Goal: Transaction & Acquisition: Purchase product/service

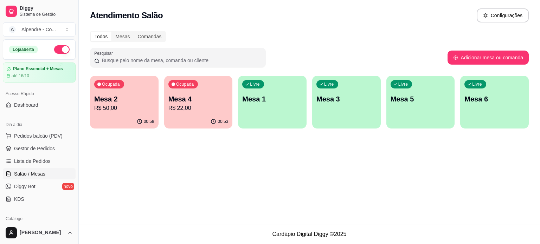
click at [107, 102] on p "Mesa 2" at bounding box center [124, 99] width 60 height 10
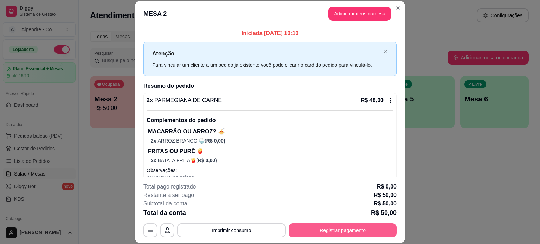
click at [336, 227] on button "Registrar pagamento" at bounding box center [343, 231] width 108 height 14
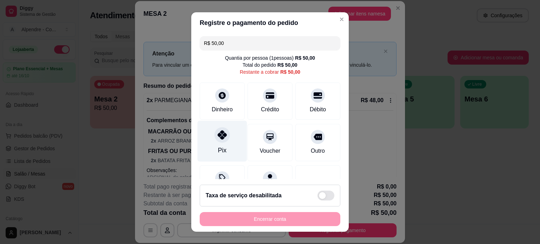
click at [218, 135] on icon at bounding box center [222, 134] width 9 height 9
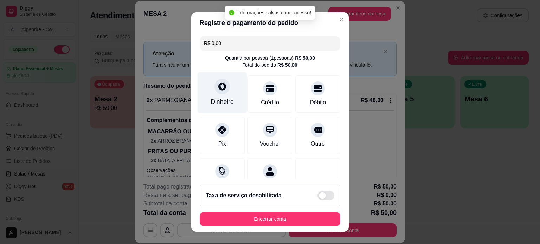
type input "R$ 0,00"
click at [222, 102] on div "Dinheiro" at bounding box center [223, 92] width 50 height 41
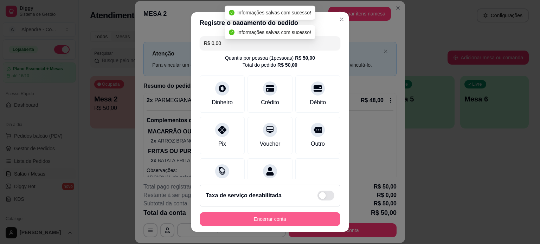
click at [277, 221] on button "Encerrar conta" at bounding box center [270, 219] width 141 height 14
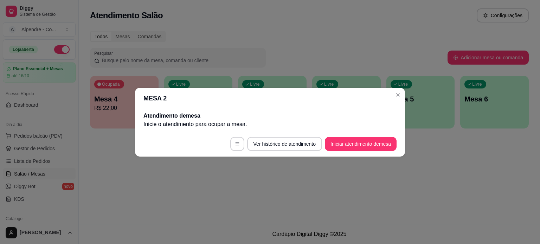
click at [395, 100] on header "MESA 2" at bounding box center [270, 98] width 270 height 21
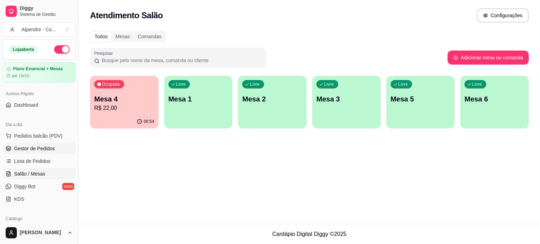
click at [29, 146] on span "Gestor de Pedidos" at bounding box center [34, 148] width 41 height 7
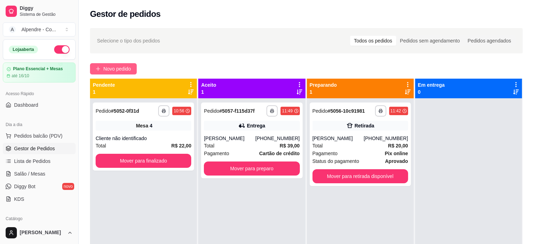
click at [117, 66] on span "Novo pedido" at bounding box center [117, 69] width 28 height 8
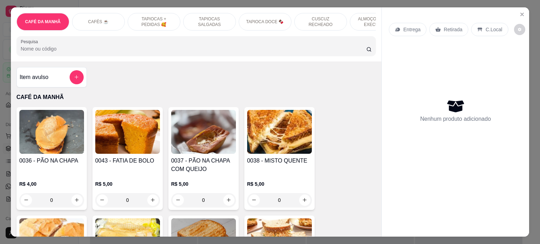
click at [363, 17] on p "ALMOÇO - PRATO EXECUTIVO" at bounding box center [376, 21] width 41 height 11
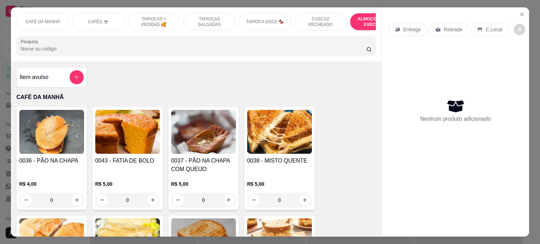
scroll to position [1436, 0]
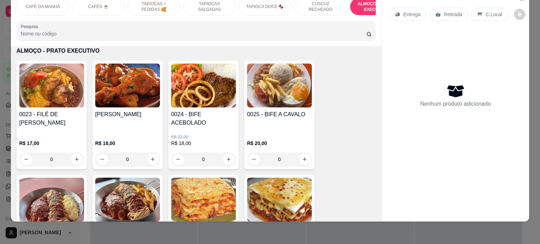
click at [74, 153] on div "0" at bounding box center [51, 160] width 65 height 14
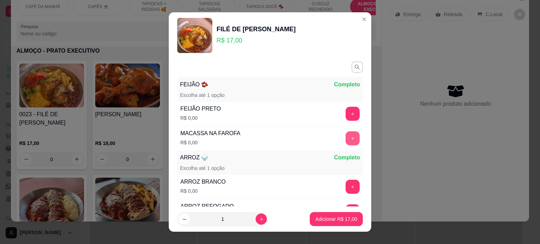
click at [345, 135] on button "+" at bounding box center [352, 138] width 14 height 14
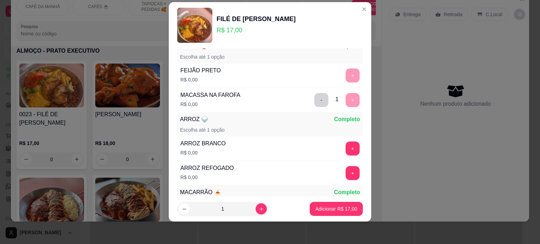
scroll to position [91, 0]
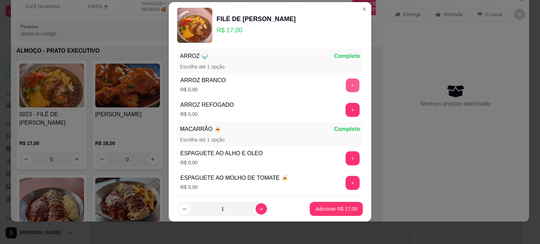
click at [346, 88] on button "+" at bounding box center [353, 85] width 14 height 14
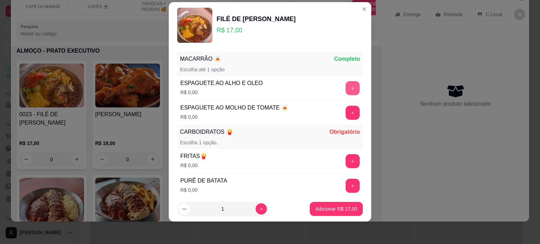
scroll to position [164, 0]
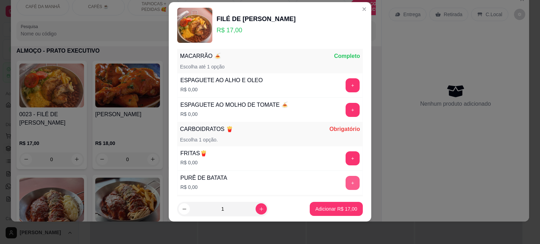
click at [345, 181] on button "+" at bounding box center [352, 183] width 14 height 14
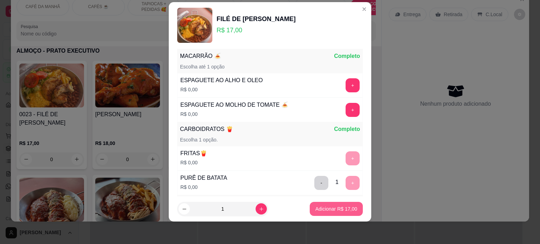
click at [338, 211] on p "Adicionar R$ 17,00" at bounding box center [336, 209] width 42 height 7
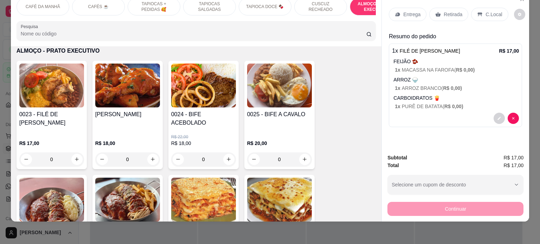
click at [408, 11] on p "Entrega" at bounding box center [411, 14] width 17 height 7
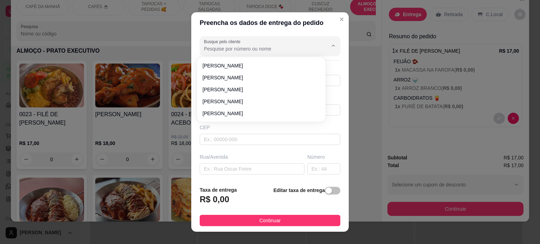
click at [235, 46] on input "Busque pelo cliente" at bounding box center [260, 48] width 112 height 7
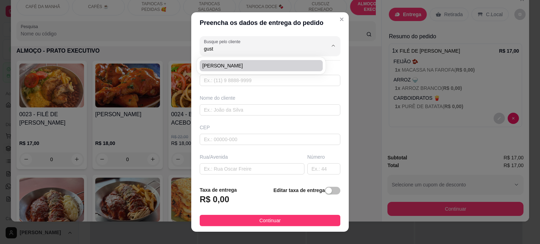
click at [235, 64] on span "[PERSON_NAME]" at bounding box center [257, 65] width 110 height 7
type input "[PERSON_NAME]"
type input "83998153350"
type input "[PERSON_NAME]"
type input "Jsn- sala 104 - empresarial"
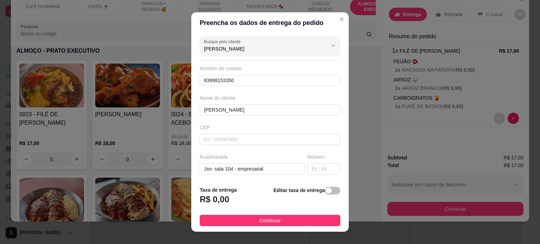
scroll to position [35, 0]
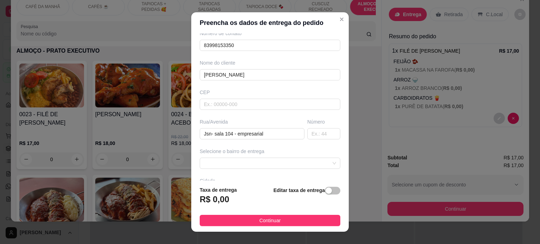
type input "[PERSON_NAME]"
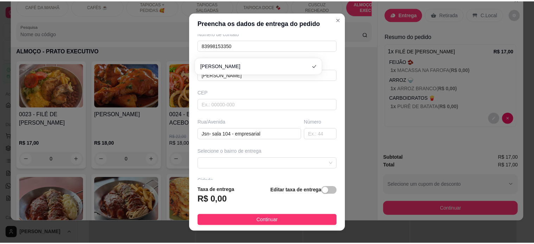
scroll to position [0, 0]
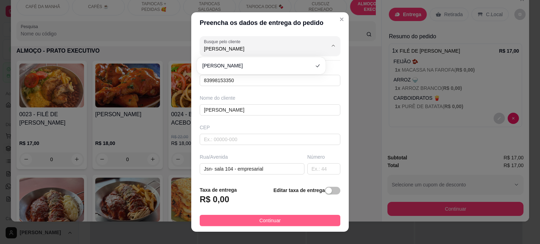
click at [246, 221] on button "Continuar" at bounding box center [270, 220] width 141 height 11
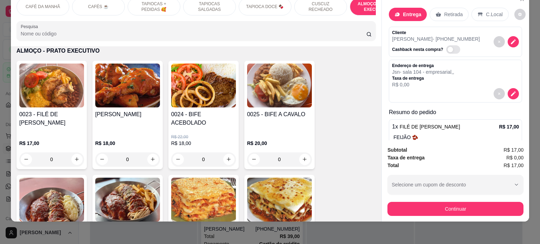
click at [448, 11] on p "Retirada" at bounding box center [453, 14] width 19 height 7
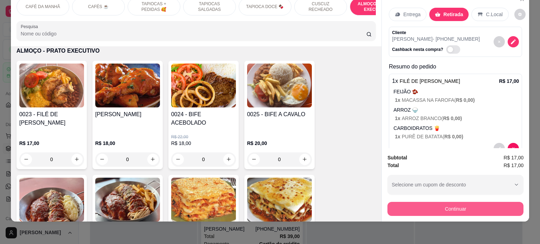
click at [449, 205] on button "Continuar" at bounding box center [455, 209] width 136 height 14
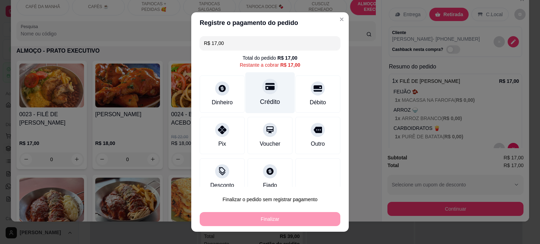
click at [262, 89] on div at bounding box center [269, 86] width 15 height 15
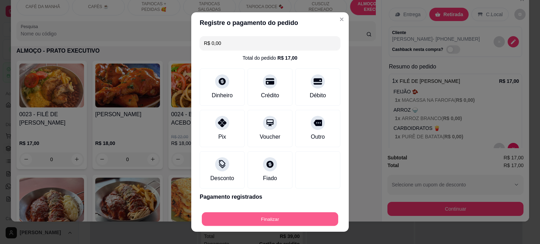
click at [282, 219] on button "Finalizar" at bounding box center [270, 220] width 136 height 14
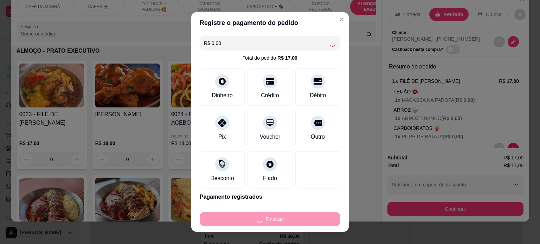
type input "-R$ 17,00"
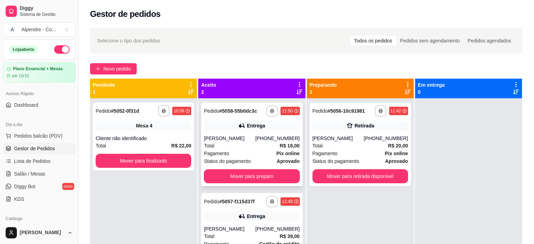
click at [250, 158] on div "Status do pagamento aprovado" at bounding box center [252, 161] width 96 height 8
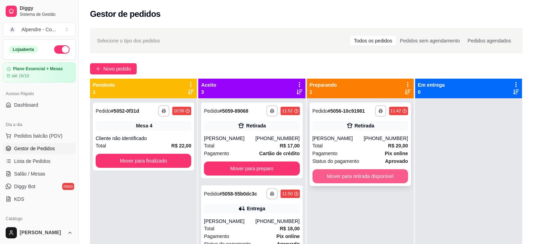
click at [347, 177] on button "Mover para retirada disponível" at bounding box center [360, 176] width 96 height 14
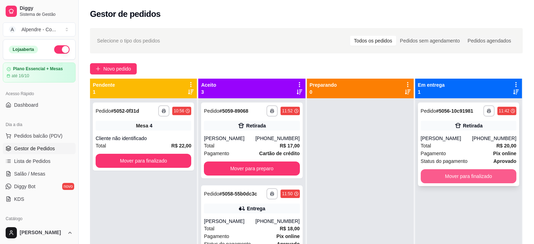
click at [467, 176] on button "Mover para finalizado" at bounding box center [469, 176] width 96 height 14
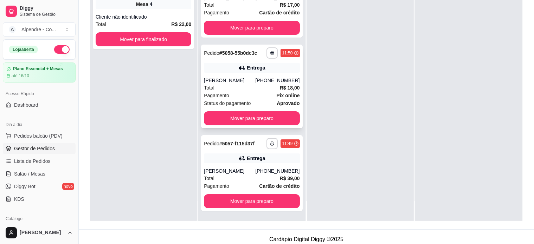
scroll to position [107, 0]
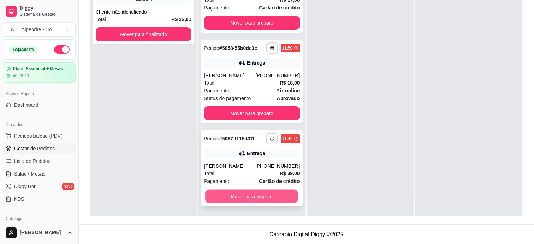
click at [241, 191] on button "Mover para preparo" at bounding box center [251, 197] width 93 height 14
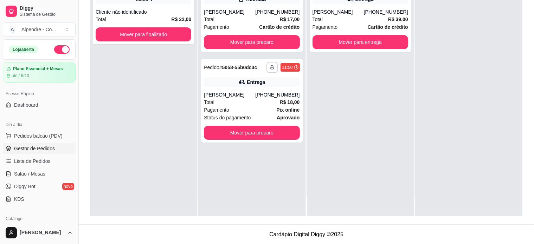
scroll to position [0, 0]
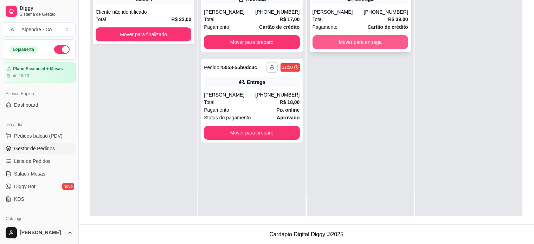
click at [359, 37] on button "Mover para entrega" at bounding box center [360, 42] width 96 height 14
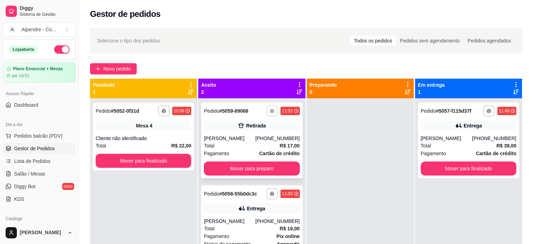
click at [270, 109] on icon "button" at bounding box center [272, 111] width 4 height 4
click at [253, 136] on button "Impressora container" at bounding box center [248, 135] width 49 height 11
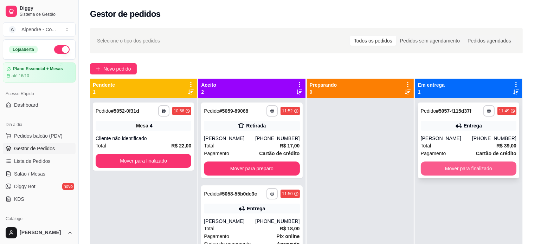
click at [480, 167] on button "Mover para finalizado" at bounding box center [469, 169] width 96 height 14
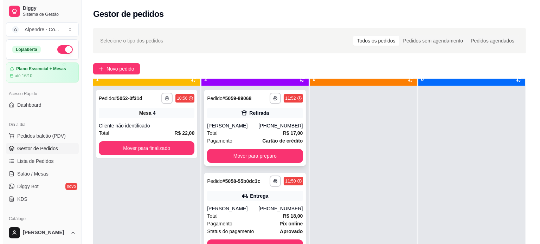
scroll to position [20, 0]
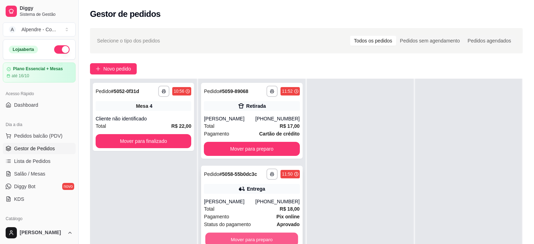
click at [247, 239] on button "Mover para preparo" at bounding box center [251, 240] width 93 height 14
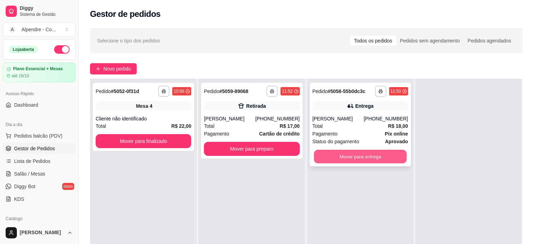
click at [361, 156] on button "Mover para entrega" at bounding box center [360, 157] width 93 height 14
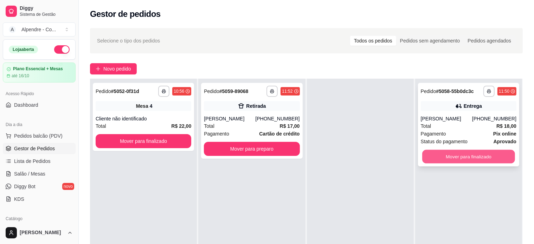
click at [456, 153] on button "Mover para finalizado" at bounding box center [468, 157] width 93 height 14
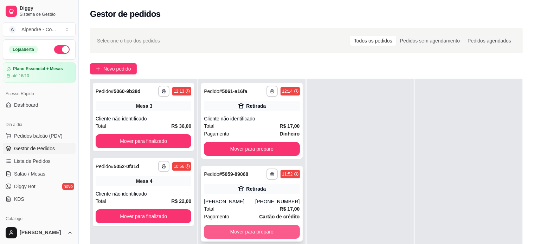
click at [268, 233] on button "Mover para preparo" at bounding box center [252, 232] width 96 height 14
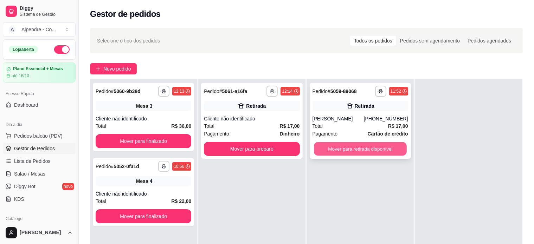
click at [330, 145] on button "Mover para retirada disponível" at bounding box center [360, 149] width 93 height 14
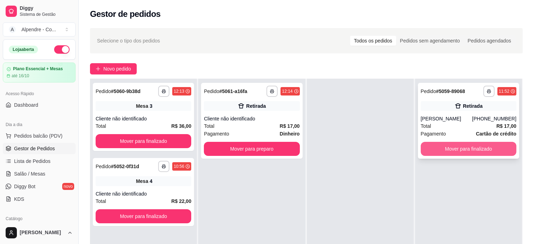
click at [461, 148] on button "Mover para finalizado" at bounding box center [469, 149] width 96 height 14
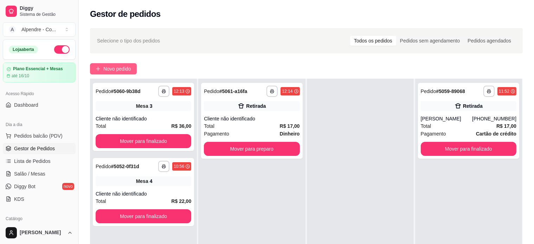
click at [118, 66] on span "Novo pedido" at bounding box center [117, 69] width 28 height 8
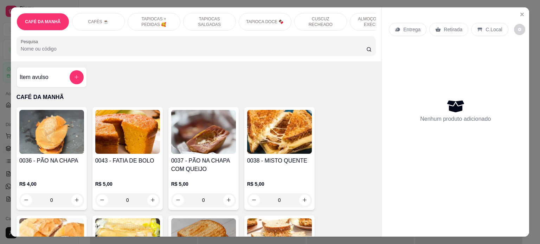
click at [356, 18] on p "ALMOÇO - PRATO EXECUTIVO" at bounding box center [376, 21] width 41 height 11
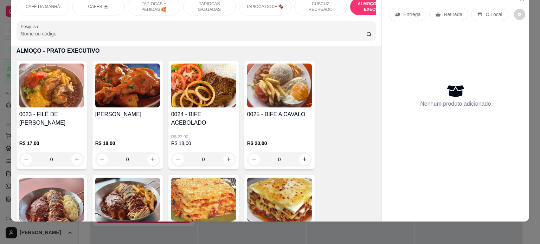
click at [228, 155] on div "0" at bounding box center [203, 160] width 65 height 14
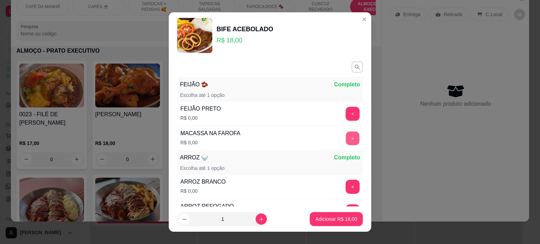
click at [346, 137] on button "+" at bounding box center [353, 138] width 14 height 14
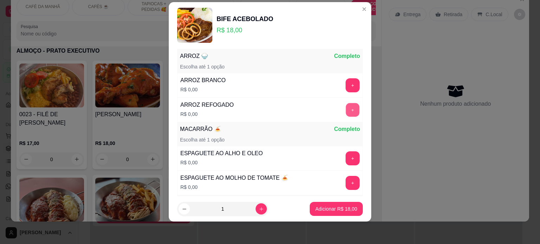
click at [346, 109] on button "+" at bounding box center [353, 110] width 14 height 14
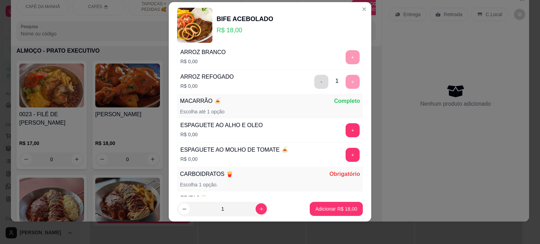
scroll to position [164, 0]
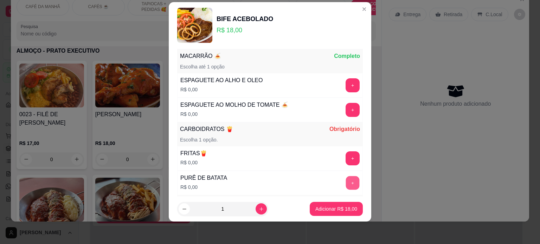
click at [346, 180] on button "+" at bounding box center [353, 183] width 14 height 14
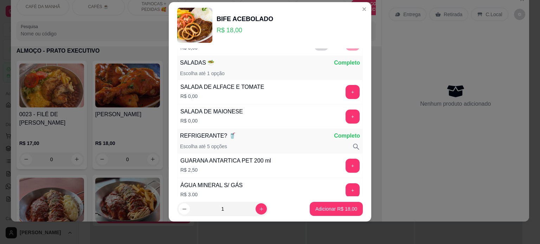
scroll to position [305, 0]
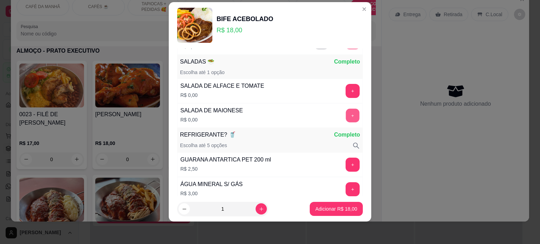
click at [346, 114] on button "+" at bounding box center [353, 116] width 14 height 14
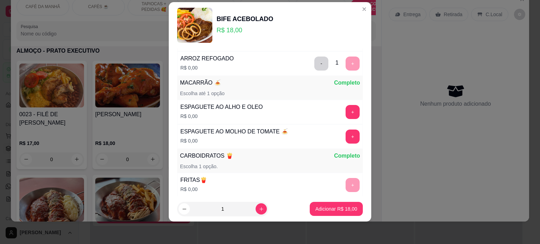
scroll to position [129, 0]
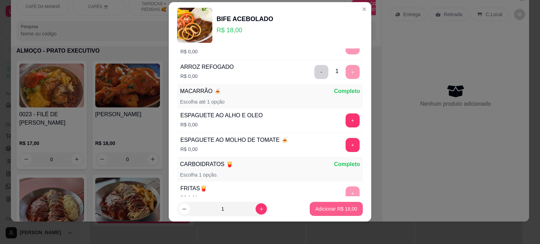
click at [336, 213] on button "Adicionar R$ 18,00" at bounding box center [336, 209] width 53 height 14
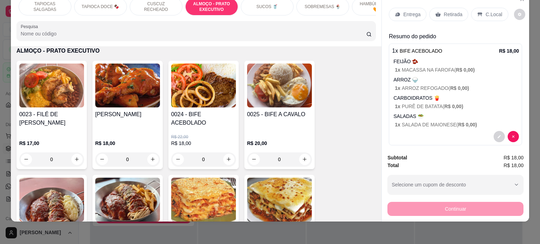
scroll to position [0, 167]
click at [318, 4] on p "SOBREMESAS 🍨" at bounding box center [321, 7] width 36 height 6
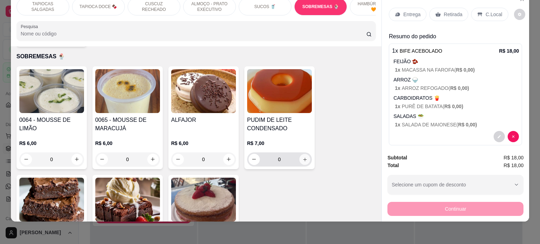
click at [303, 157] on icon "increase-product-quantity" at bounding box center [304, 159] width 5 height 5
type input "1"
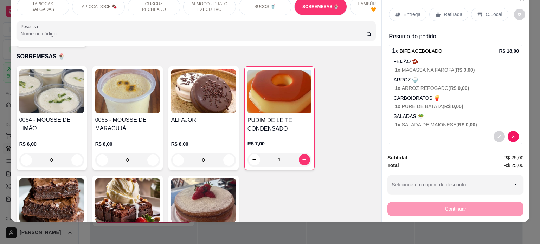
click at [412, 11] on p "Entrega" at bounding box center [411, 14] width 17 height 7
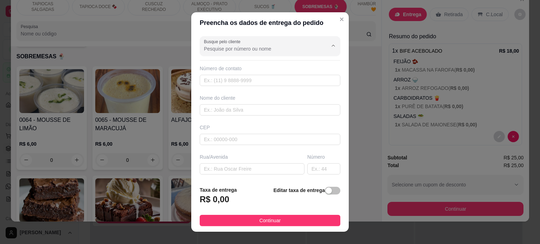
click at [251, 47] on input "Busque pelo cliente" at bounding box center [260, 48] width 112 height 7
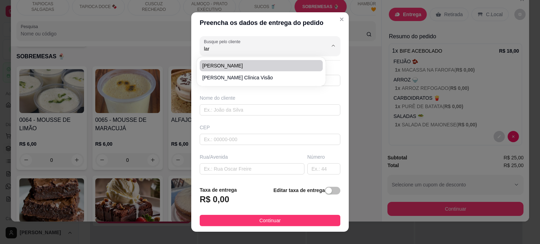
click at [244, 69] on span "[PERSON_NAME]" at bounding box center [257, 65] width 110 height 7
type input "[PERSON_NAME]"
type input "83988050057"
type input "[PERSON_NAME]"
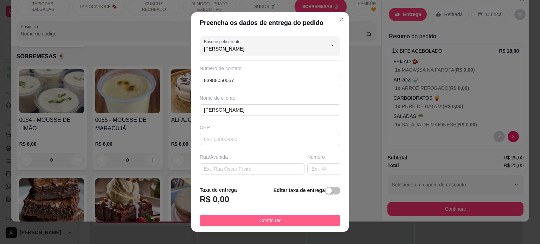
type input "[PERSON_NAME]"
click at [259, 222] on span "Continuar" at bounding box center [269, 221] width 21 height 8
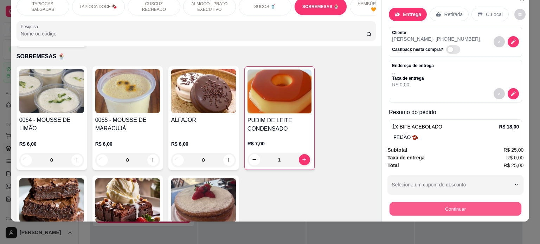
click at [467, 203] on button "Continuar" at bounding box center [455, 209] width 132 height 14
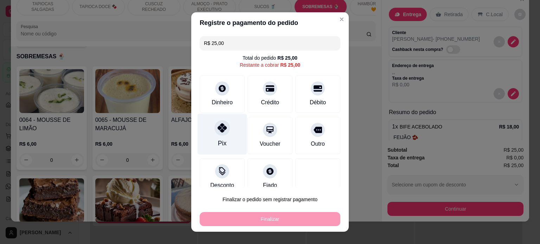
click at [218, 126] on icon at bounding box center [222, 127] width 9 height 9
type input "R$ 0,00"
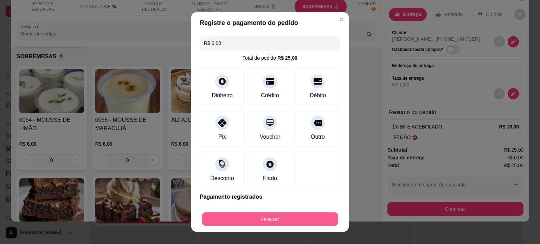
click at [273, 224] on button "Finalizar" at bounding box center [270, 220] width 136 height 14
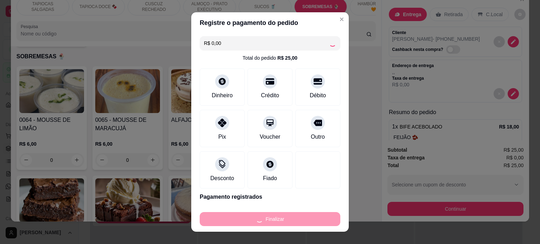
type input "0"
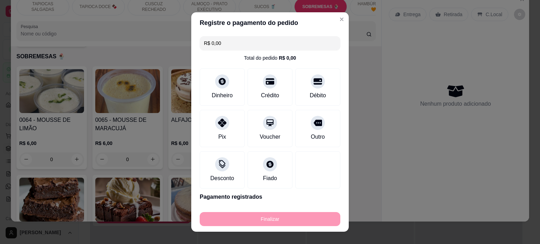
type input "-R$ 25,00"
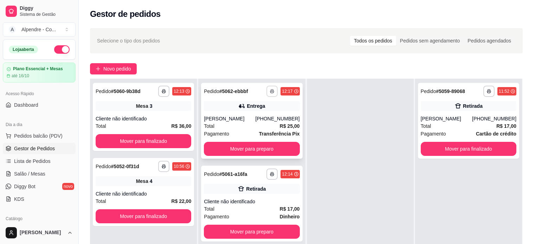
click at [274, 91] on button "button" at bounding box center [271, 91] width 11 height 11
click at [266, 113] on button "Impressora container" at bounding box center [248, 115] width 51 height 11
click at [23, 170] on link "Salão / Mesas" at bounding box center [39, 173] width 73 height 11
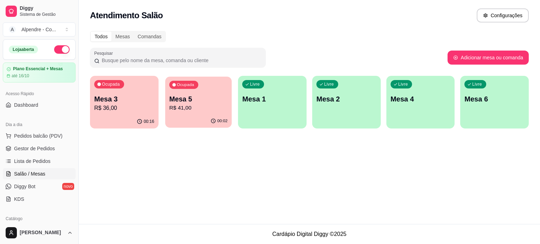
click at [220, 105] on p "R$ 41,00" at bounding box center [198, 108] width 58 height 8
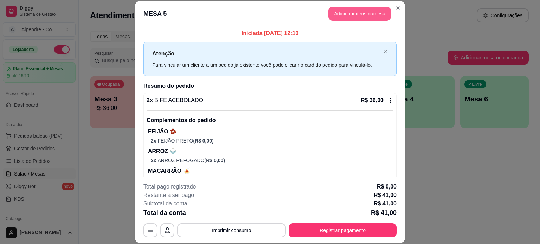
click at [357, 14] on button "Adicionar itens na mesa" at bounding box center [359, 14] width 63 height 14
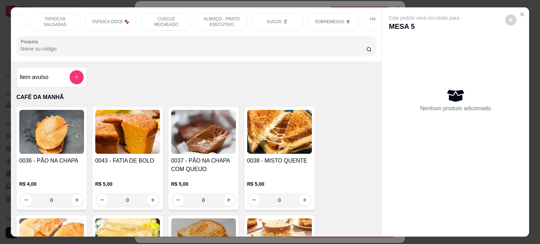
scroll to position [0, 175]
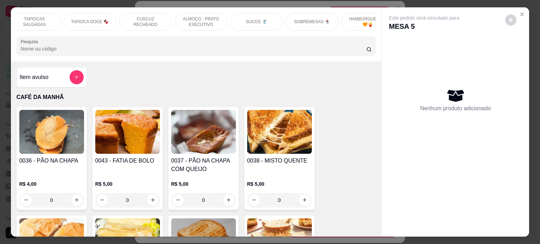
click at [252, 14] on div "SUCOS 🥤" at bounding box center [256, 22] width 53 height 18
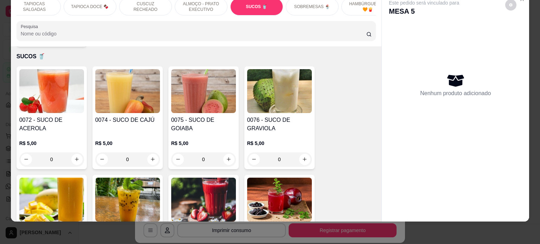
click at [153, 153] on div "0" at bounding box center [127, 160] width 65 height 14
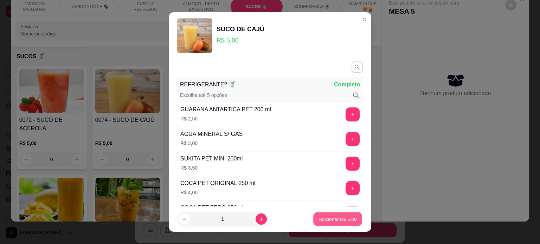
click at [319, 217] on p "Adicionar R$ 5,00" at bounding box center [337, 219] width 38 height 7
type input "1"
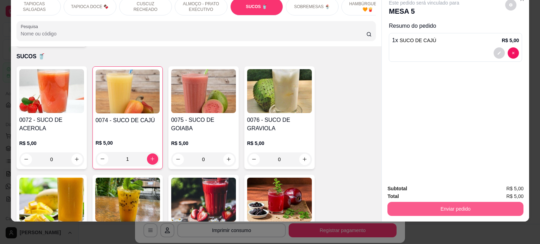
click at [431, 208] on button "Enviar pedido" at bounding box center [455, 209] width 136 height 14
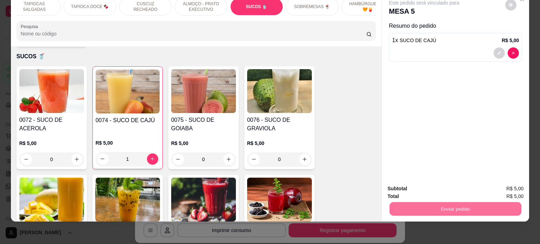
click at [503, 181] on button "Enviar pedido" at bounding box center [505, 186] width 40 height 13
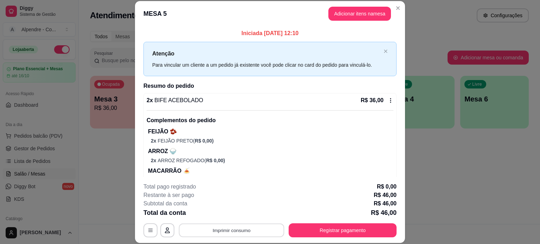
click at [243, 233] on button "Imprimir consumo" at bounding box center [231, 231] width 105 height 14
click at [240, 215] on button "Impressora container" at bounding box center [229, 214] width 49 height 11
click at [346, 14] on button "Adicionar itens na mesa" at bounding box center [359, 14] width 63 height 14
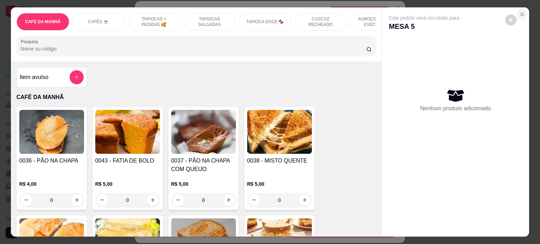
click at [520, 12] on icon "Close" at bounding box center [522, 15] width 6 height 6
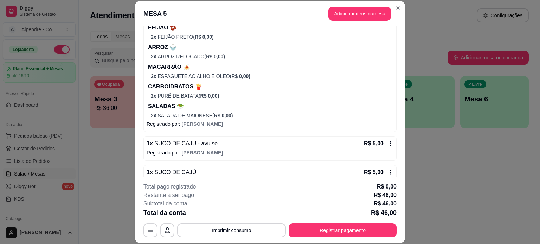
scroll to position [119, 0]
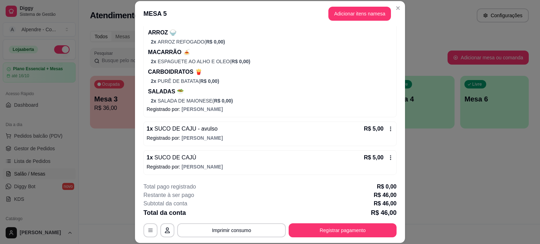
click at [230, 136] on p "Registrado por: [PERSON_NAME]" at bounding box center [270, 138] width 247 height 7
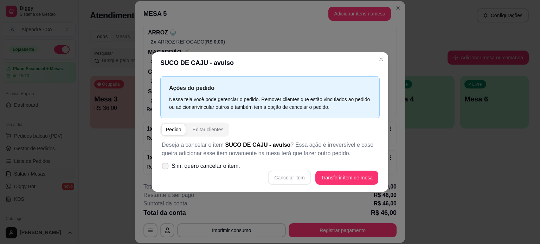
click at [215, 167] on span "Sim, quero cancelar o item." at bounding box center [205, 166] width 69 height 8
click at [166, 167] on input "Sim, quero cancelar o item." at bounding box center [163, 169] width 5 height 5
checkbox input "true"
click at [293, 182] on button "Cancelar item" at bounding box center [289, 178] width 43 height 14
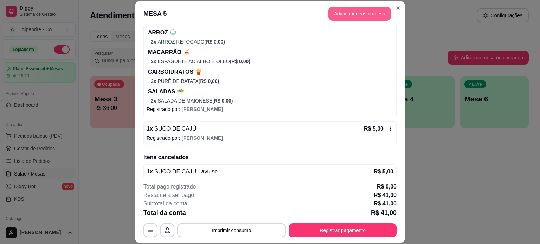
click at [374, 15] on button "Adicionar itens na mesa" at bounding box center [359, 14] width 63 height 14
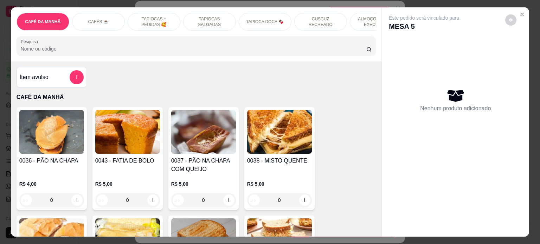
click at [360, 22] on p "ALMOÇO - PRATO EXECUTIVO" at bounding box center [376, 21] width 41 height 11
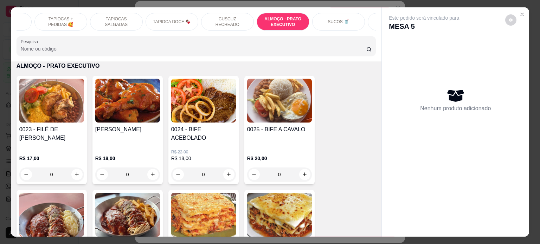
scroll to position [0, 248]
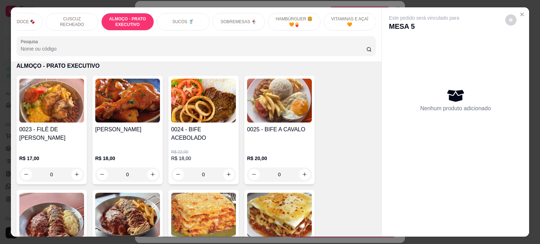
click at [178, 19] on p "SUCOS 🥤" at bounding box center [182, 22] width 21 height 6
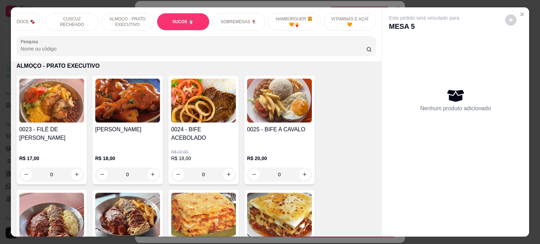
scroll to position [1876, 0]
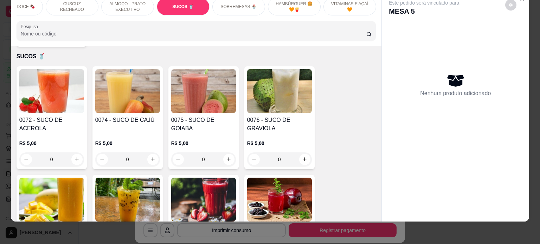
click at [300, 155] on div "0" at bounding box center [279, 160] width 65 height 14
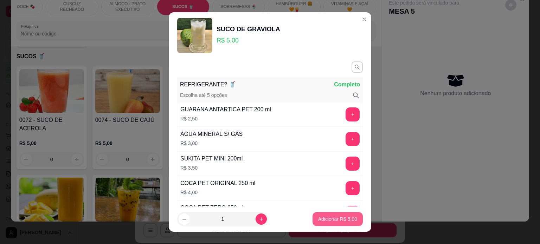
click at [338, 222] on p "Adicionar R$ 5,00" at bounding box center [337, 219] width 39 height 7
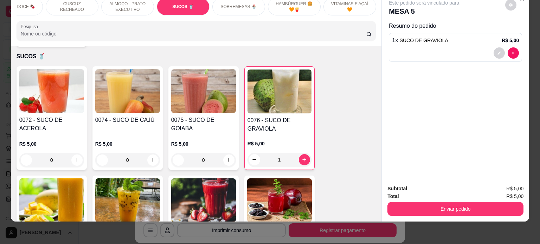
type input "1"
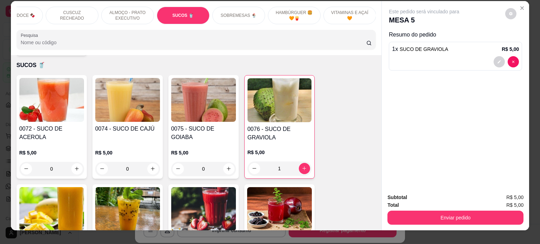
scroll to position [0, 0]
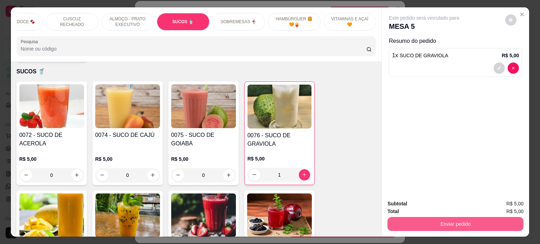
click at [446, 222] on button "Enviar pedido" at bounding box center [455, 224] width 136 height 14
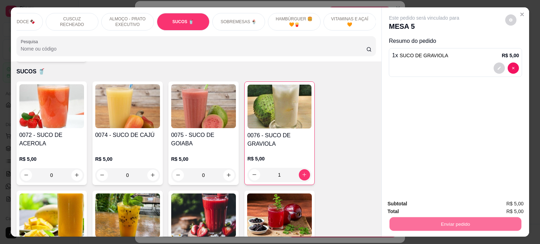
click at [503, 203] on button "Enviar pedido" at bounding box center [505, 204] width 40 height 13
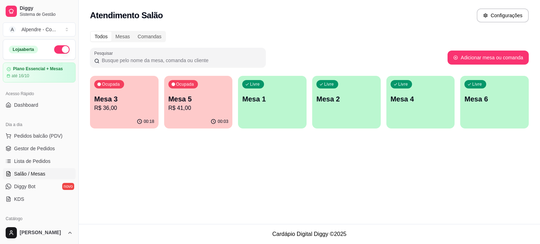
click at [214, 108] on p "R$ 41,00" at bounding box center [198, 108] width 60 height 8
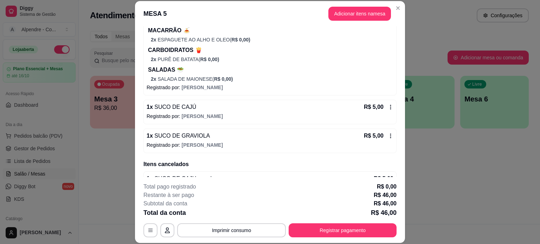
scroll to position [159, 0]
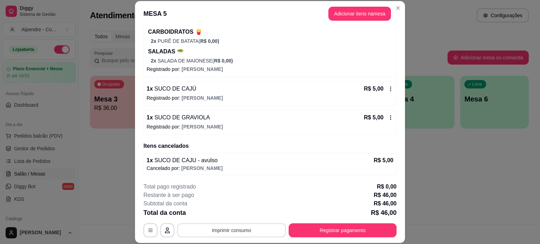
click at [222, 234] on button "Imprimir consumo" at bounding box center [231, 231] width 109 height 14
click at [231, 215] on button "Impressora container" at bounding box center [229, 214] width 51 height 11
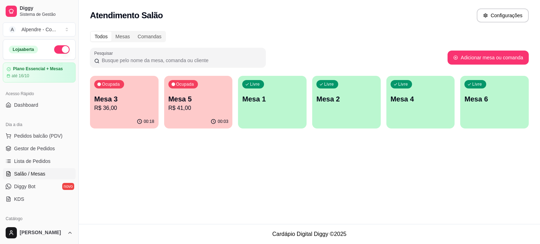
click at [141, 98] on p "Mesa 3" at bounding box center [124, 99] width 60 height 10
click at [33, 150] on span "Gestor de Pedidos" at bounding box center [34, 148] width 41 height 7
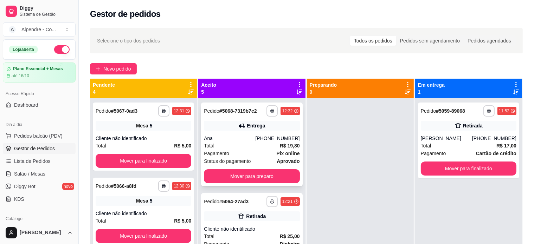
click at [248, 150] on div "Pagamento Pix online" at bounding box center [252, 154] width 96 height 8
click at [466, 177] on div "**********" at bounding box center [468, 141] width 101 height 76
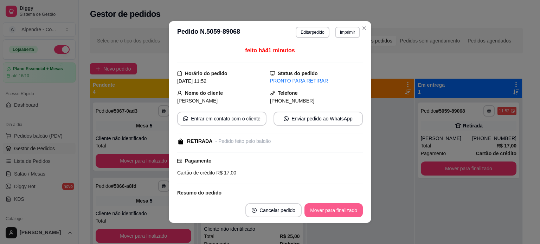
click at [331, 208] on button "Mover para finalizado" at bounding box center [333, 210] width 58 height 14
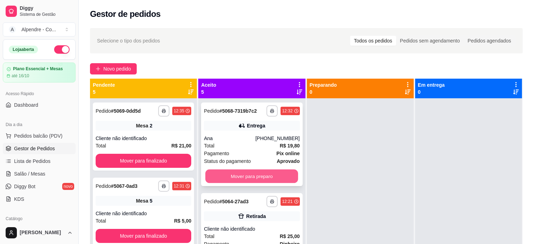
click at [251, 178] on button "Mover para preparo" at bounding box center [251, 177] width 93 height 14
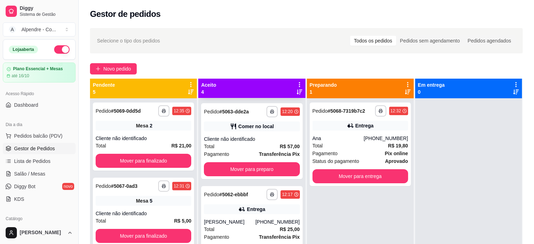
scroll to position [94, 0]
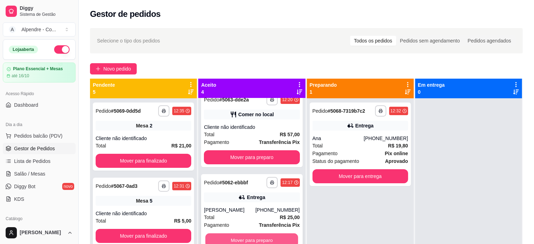
click at [254, 239] on button "Mover para preparo" at bounding box center [251, 241] width 93 height 14
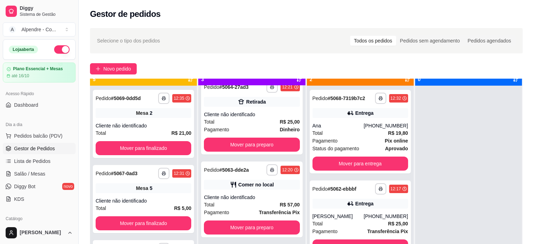
scroll to position [20, 0]
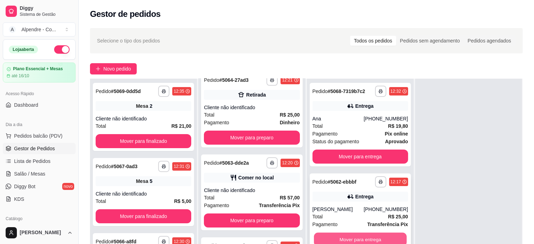
click at [367, 238] on button "Mover para entrega" at bounding box center [360, 240] width 93 height 14
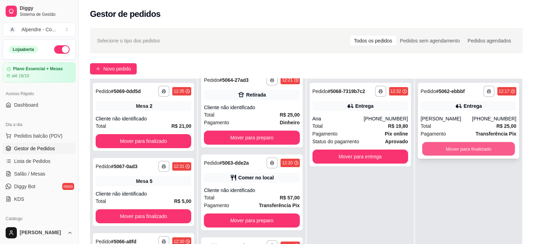
click at [451, 147] on button "Mover para finalizado" at bounding box center [468, 149] width 93 height 14
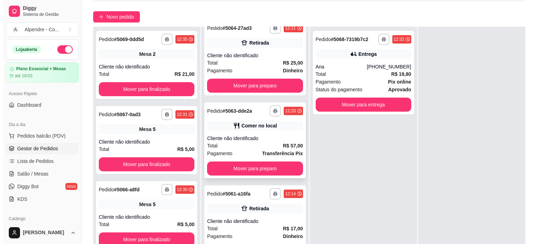
scroll to position [107, 0]
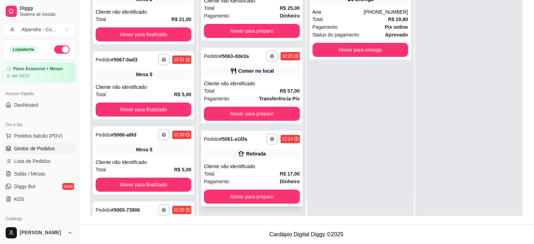
click at [242, 170] on div "Total R$ 17,00" at bounding box center [252, 174] width 96 height 8
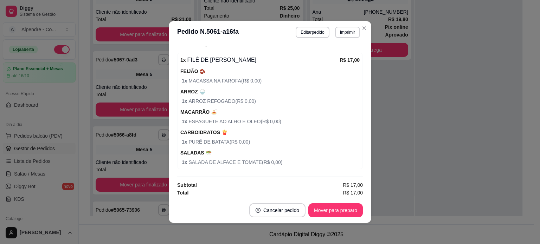
scroll to position [134, 0]
click at [336, 211] on button "Mover para preparo" at bounding box center [335, 211] width 53 height 14
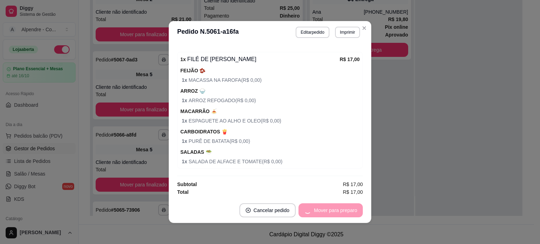
scroll to position [0, 0]
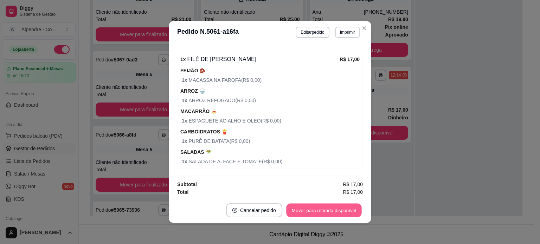
click at [321, 209] on button "Mover para retirada disponível" at bounding box center [323, 211] width 75 height 14
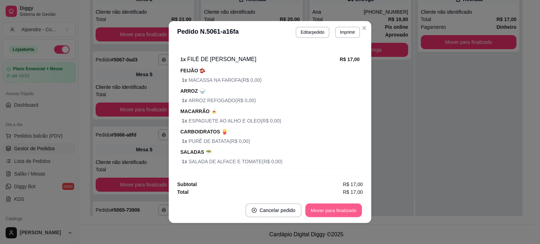
click at [321, 209] on button "Mover para finalizado" at bounding box center [333, 211] width 57 height 14
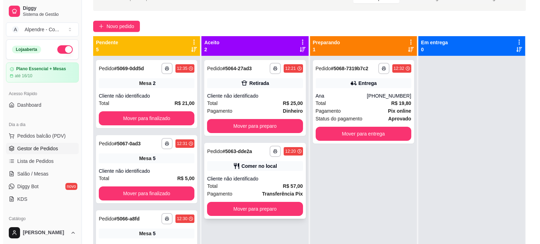
scroll to position [37, 0]
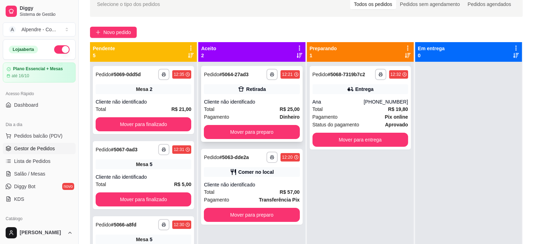
click at [259, 105] on div "Cliente não identificado" at bounding box center [252, 101] width 96 height 7
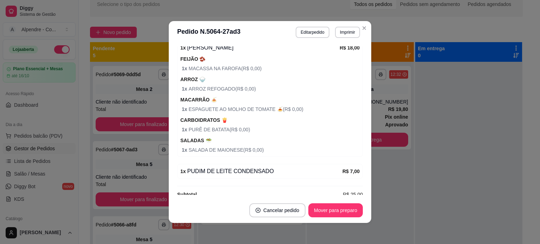
scroll to position [156, 0]
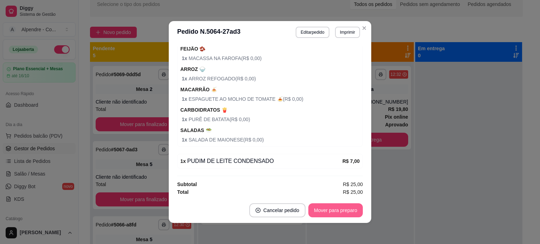
click at [324, 207] on button "Mover para preparo" at bounding box center [335, 210] width 54 height 14
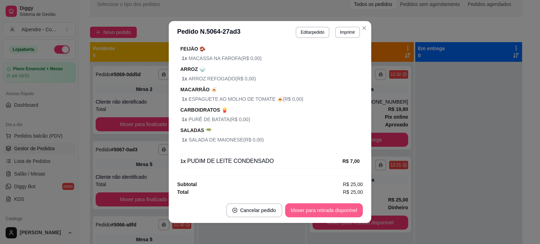
click at [321, 214] on button "Mover para retirada disponível" at bounding box center [324, 210] width 78 height 14
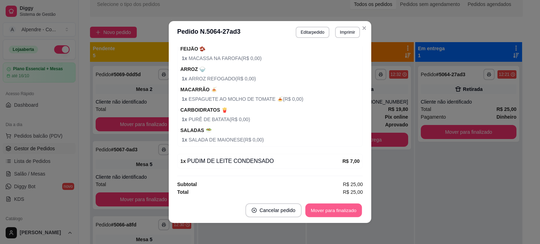
click at [321, 213] on button "Mover para finalizado" at bounding box center [333, 211] width 57 height 14
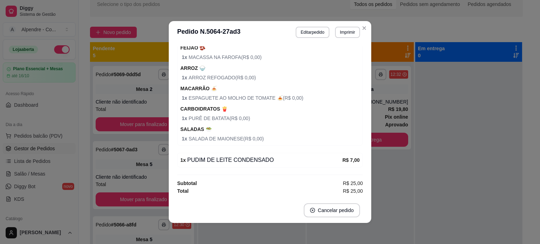
scroll to position [125, 0]
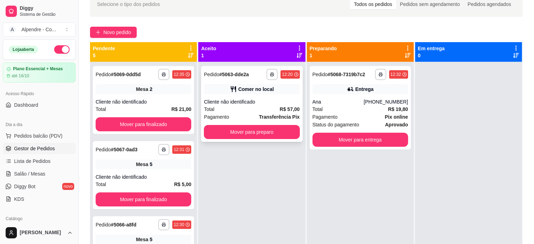
click at [249, 115] on div "Pagamento Transferência Pix" at bounding box center [252, 117] width 96 height 8
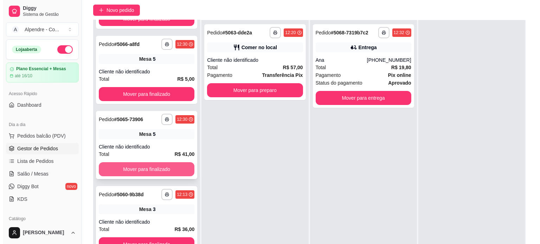
scroll to position [0, 0]
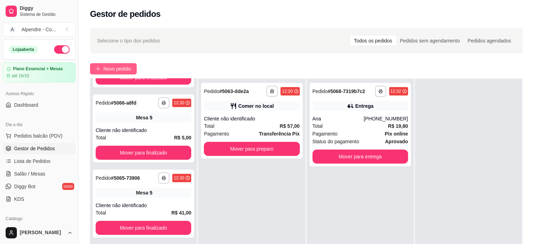
click at [126, 70] on span "Novo pedido" at bounding box center [117, 69] width 28 height 8
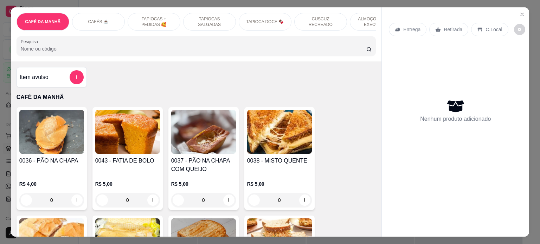
scroll to position [0, 248]
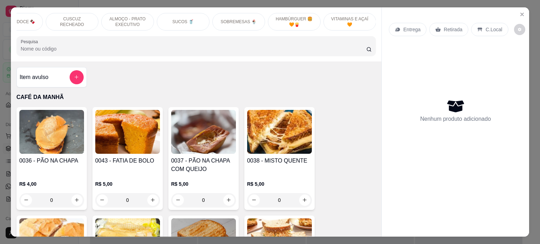
click at [173, 20] on p "SUCOS 🥤" at bounding box center [182, 22] width 21 height 6
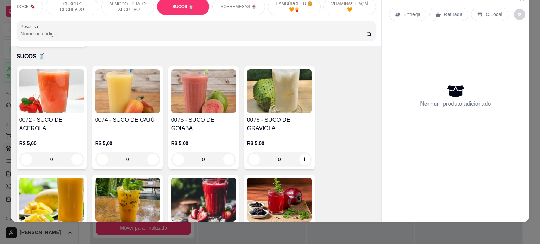
click at [74, 153] on div "0" at bounding box center [51, 160] width 65 height 14
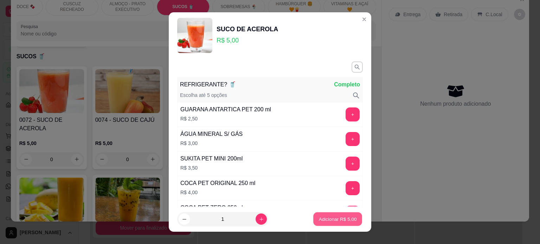
click at [323, 218] on p "Adicionar R$ 5,00" at bounding box center [337, 219] width 38 height 7
type input "1"
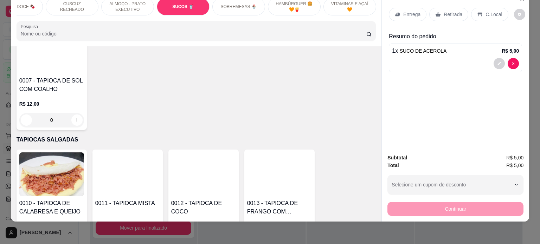
scroll to position [575, 0]
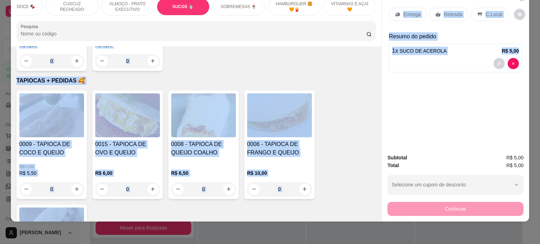
drag, startPoint x: 378, startPoint y: 91, endPoint x: 374, endPoint y: 51, distance: 39.6
click at [374, 51] on div "CAFÉ DA MANHÃ CAFÉS ☕️ TAPIOCAS + PEDIDAS 🥰 TAPIOCAS SALGADAS TAPIOCA DOCE 🍫 CU…" at bounding box center [270, 106] width 518 height 229
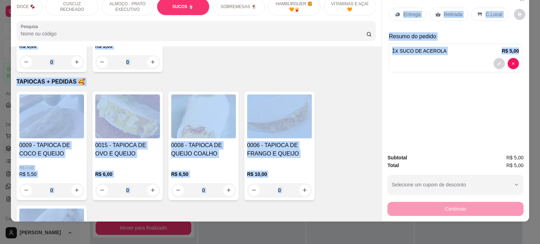
click at [372, 87] on div "Item avulso CAFÉ DA MANHÃ 0036 - PÃO NA CHAPA R$ 4,00 0 0043 - FATIA DE BOLO R$…" at bounding box center [196, 133] width 371 height 175
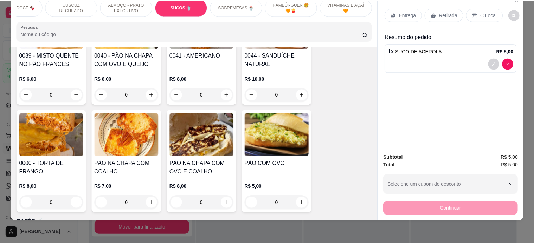
scroll to position [211, 0]
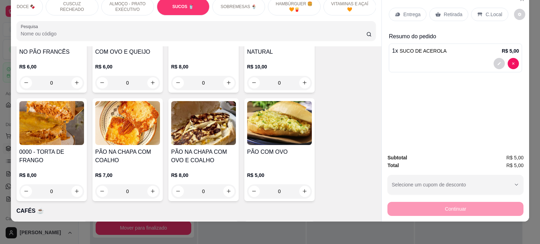
click at [300, 79] on div "0" at bounding box center [279, 83] width 65 height 14
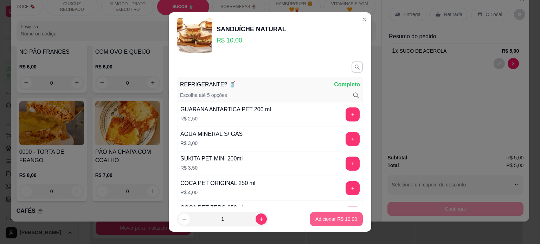
click at [323, 221] on p "Adicionar R$ 10,00" at bounding box center [336, 219] width 42 height 7
type input "1"
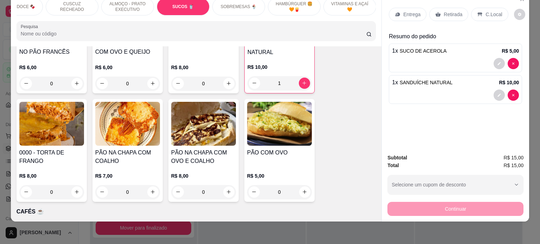
click at [444, 11] on p "Retirada" at bounding box center [453, 14] width 19 height 7
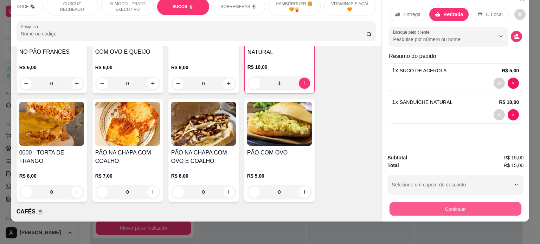
click at [428, 202] on button "Continuar" at bounding box center [455, 209] width 132 height 14
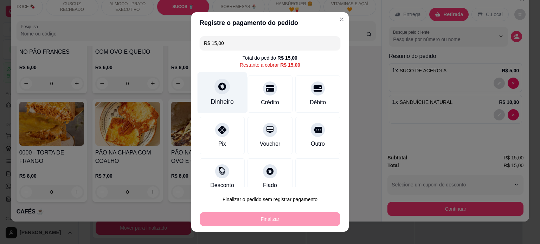
click at [218, 89] on icon at bounding box center [222, 87] width 8 height 8
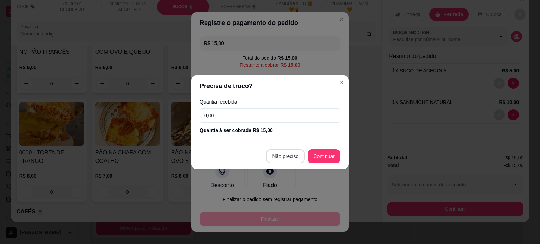
type input "R$ 0,00"
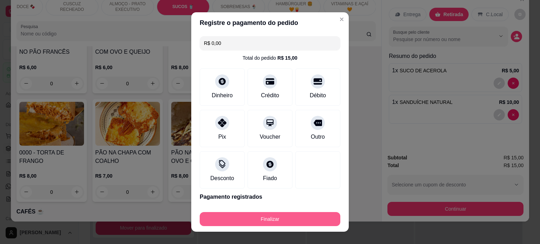
click at [265, 222] on button "Finalizar" at bounding box center [270, 219] width 141 height 14
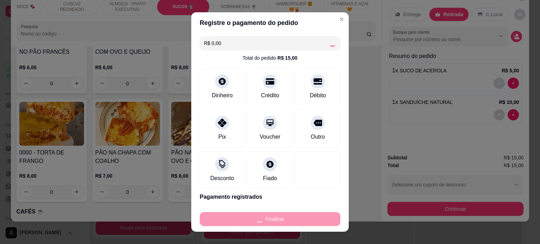
type input "0"
type input "-R$ 15,00"
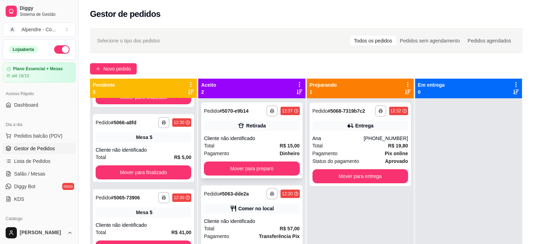
click at [257, 148] on div "Total R$ 15,00" at bounding box center [252, 146] width 96 height 8
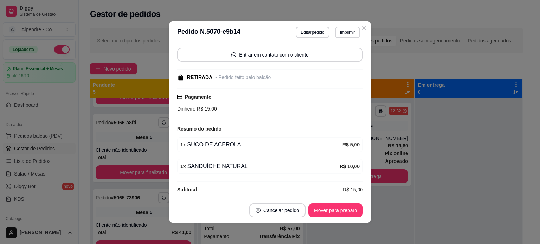
scroll to position [53, 0]
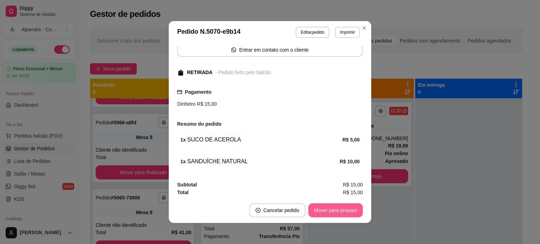
click at [321, 211] on button "Mover para preparo" at bounding box center [335, 210] width 54 height 14
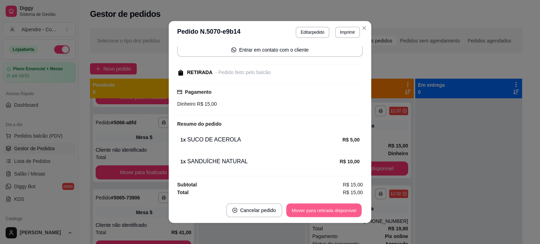
click at [335, 212] on button "Mover para retirada disponível" at bounding box center [323, 211] width 75 height 14
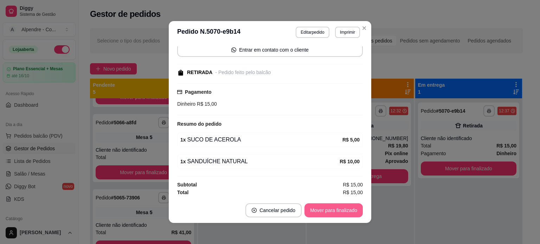
click at [335, 212] on button "Mover para finalizado" at bounding box center [333, 210] width 58 height 14
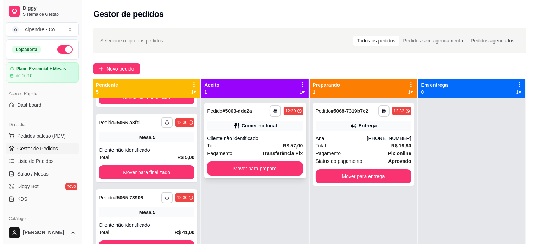
scroll to position [20, 0]
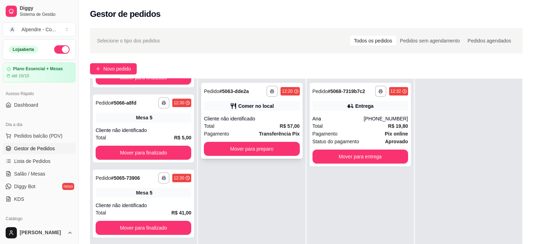
click at [253, 129] on div "Total R$ 57,00" at bounding box center [252, 126] width 96 height 8
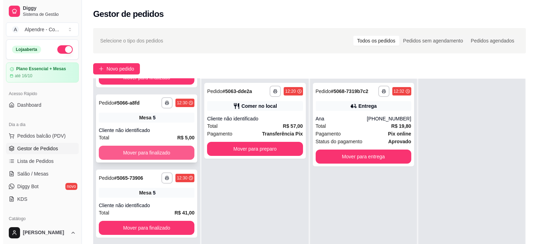
scroll to position [0, 0]
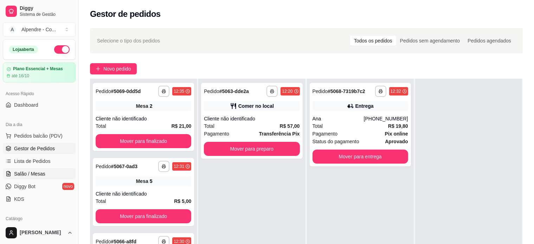
click at [32, 171] on span "Salão / Mesas" at bounding box center [29, 173] width 31 height 7
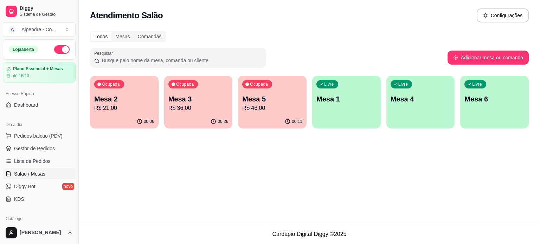
click at [178, 109] on p "R$ 36,00" at bounding box center [198, 108] width 60 height 8
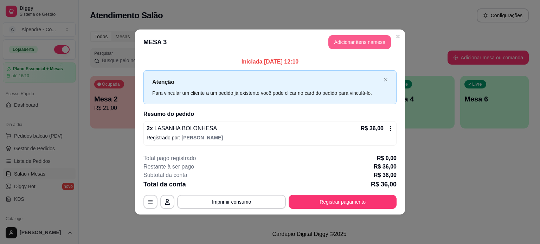
click at [355, 41] on button "Adicionar itens na mesa" at bounding box center [359, 42] width 63 height 14
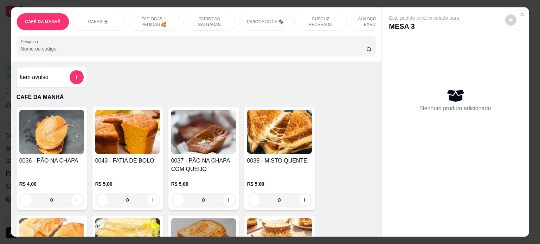
click at [363, 21] on p "ALMOÇO - PRATO EXECUTIVO" at bounding box center [376, 21] width 41 height 11
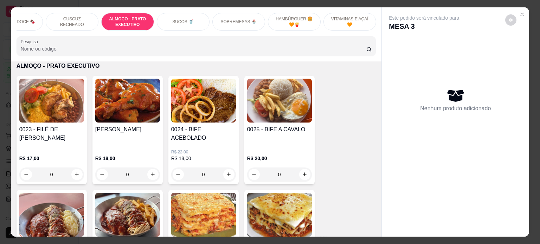
click at [253, 19] on div "SOBREMESAS 🍨" at bounding box center [238, 22] width 53 height 18
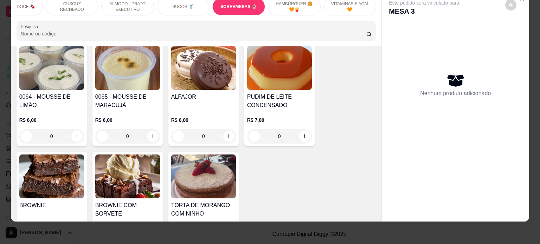
scroll to position [2242, 0]
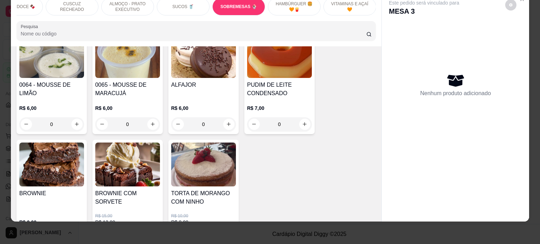
click at [144, 119] on div "0" at bounding box center [127, 124] width 65 height 14
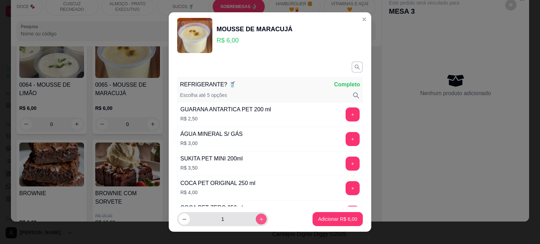
click at [256, 222] on button "increase-product-quantity" at bounding box center [260, 219] width 11 height 11
type input "2"
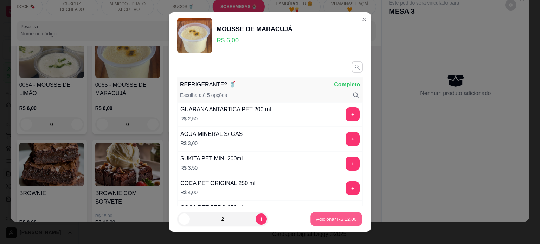
click at [334, 224] on button "Adicionar R$ 12,00" at bounding box center [336, 220] width 52 height 14
type input "2"
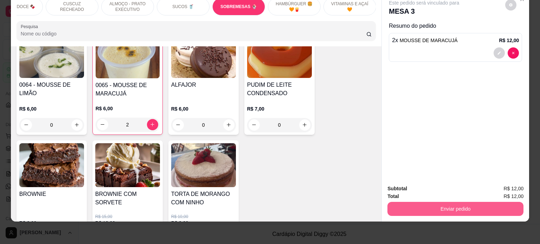
click at [448, 202] on button "Enviar pedido" at bounding box center [455, 209] width 136 height 14
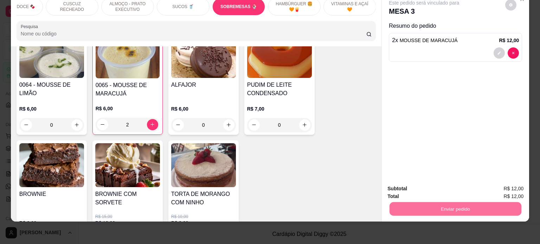
click at [503, 188] on button "Enviar pedido" at bounding box center [505, 186] width 40 height 13
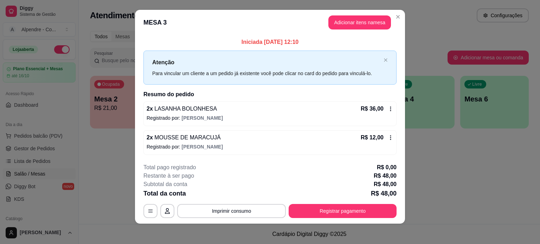
scroll to position [7, 0]
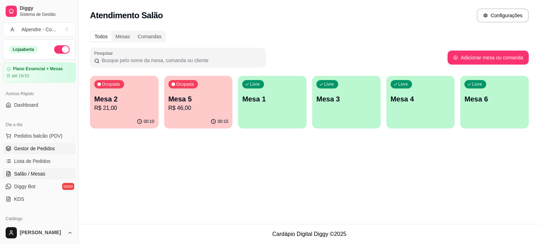
click at [38, 145] on span "Gestor de Pedidos" at bounding box center [34, 148] width 41 height 7
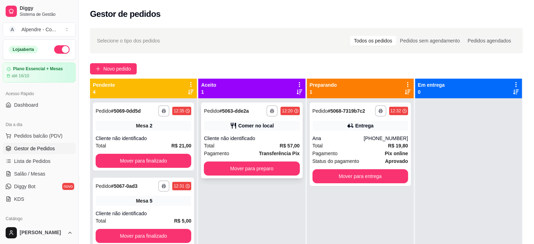
click at [240, 149] on div "Total R$ 57,00" at bounding box center [252, 146] width 96 height 8
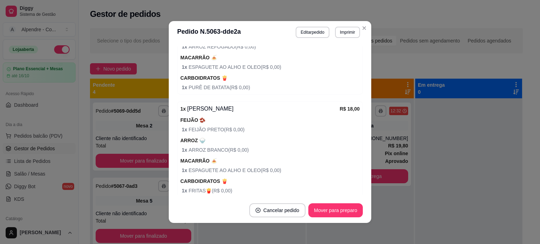
scroll to position [281, 0]
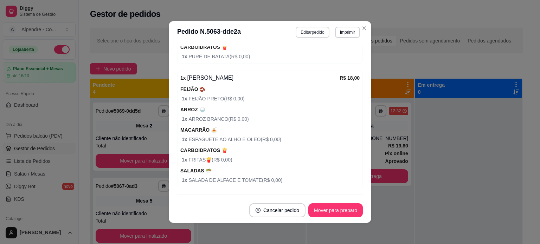
click at [300, 30] on button "Editar pedido" at bounding box center [312, 32] width 33 height 11
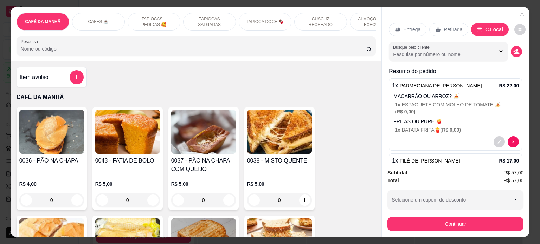
scroll to position [0, 248]
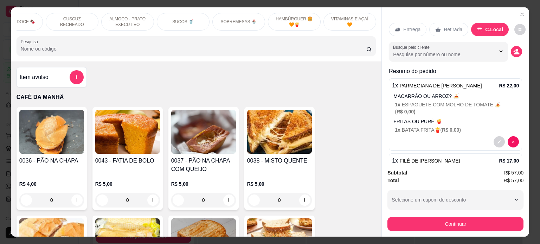
click at [187, 22] on div "SUCOS 🥤" at bounding box center [183, 22] width 53 height 18
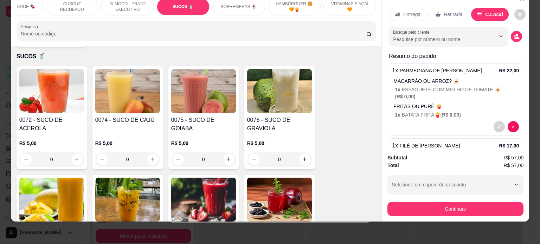
click at [75, 153] on div "0" at bounding box center [51, 160] width 65 height 14
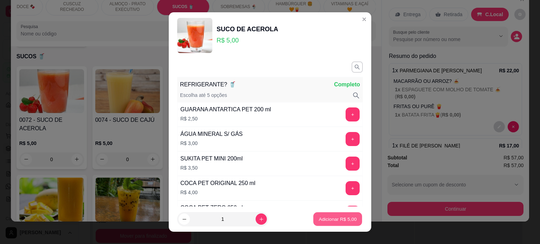
click at [322, 219] on p "Adicionar R$ 5,00" at bounding box center [337, 219] width 38 height 7
type input "1"
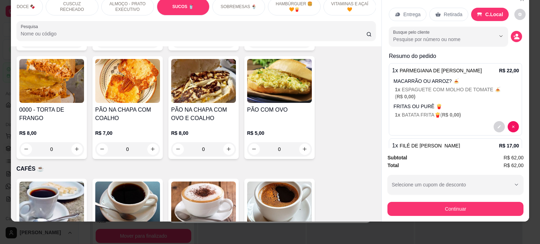
scroll to position [0, 0]
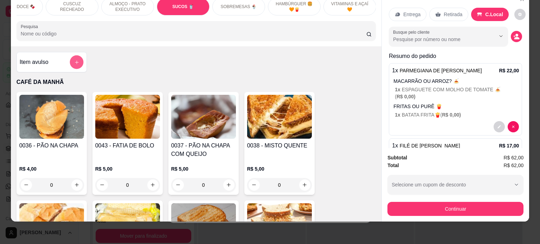
click at [77, 67] on button "add-separate-item" at bounding box center [77, 62] width 14 height 14
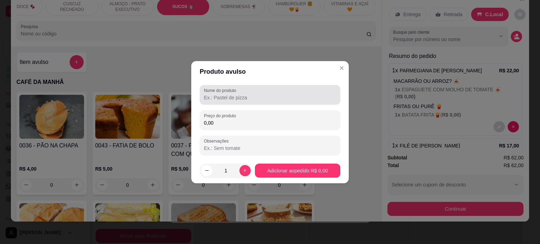
click at [266, 102] on div "Nome do produto" at bounding box center [270, 95] width 141 height 20
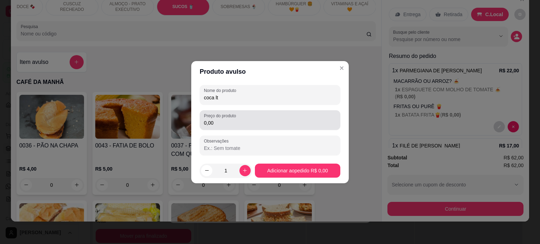
type input "coca lt"
click at [248, 119] on input "0,00" at bounding box center [270, 122] width 132 height 7
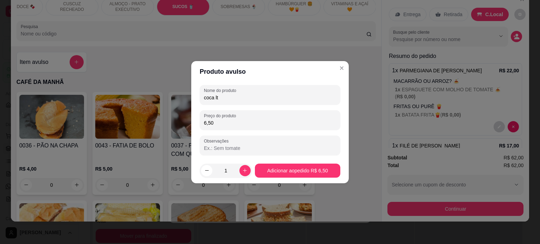
type input "6,50"
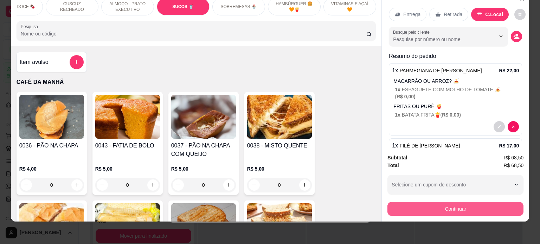
click at [431, 202] on button "Continuar" at bounding box center [455, 209] width 136 height 14
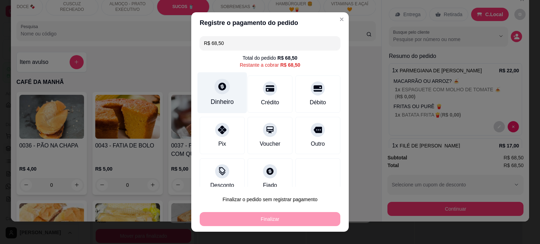
click at [211, 99] on div "Dinheiro" at bounding box center [222, 101] width 23 height 9
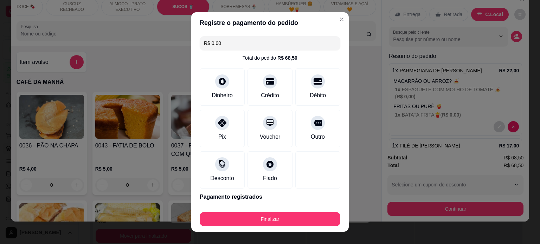
type input "R$ 0,00"
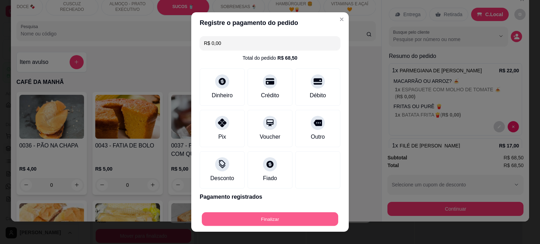
click at [252, 221] on button "Finalizar" at bounding box center [270, 220] width 136 height 14
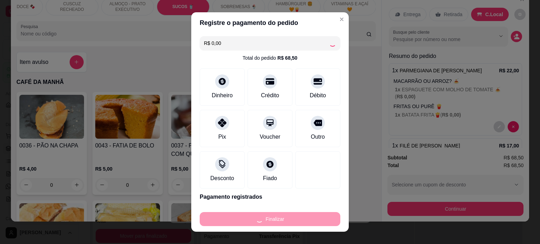
type input "0"
type input "-R$ 68,50"
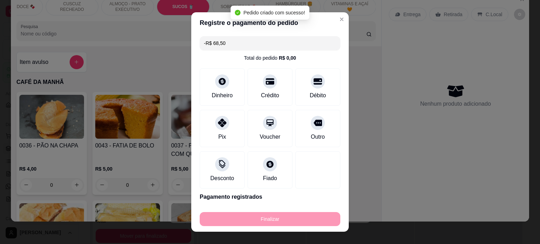
scroll to position [297, 0]
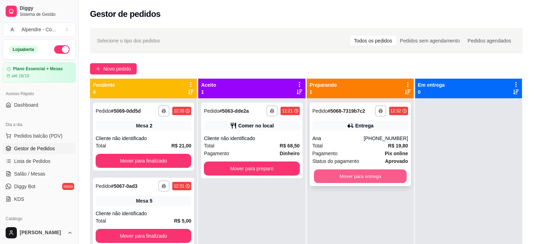
click at [347, 176] on button "Mover para entrega" at bounding box center [360, 177] width 93 height 14
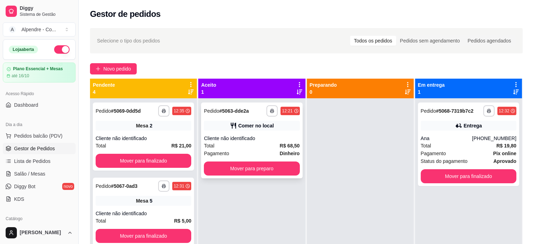
click at [231, 150] on div "Pagamento Dinheiro" at bounding box center [252, 154] width 96 height 8
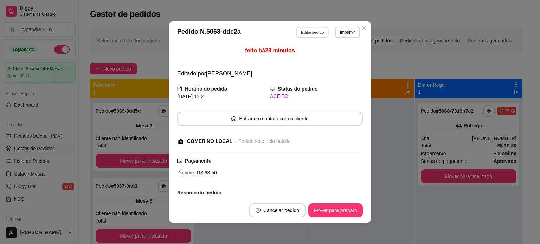
click at [305, 32] on button "Editar pedido" at bounding box center [312, 32] width 33 height 11
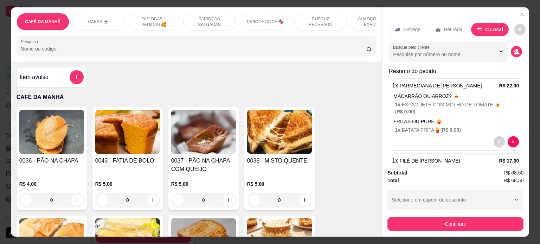
scroll to position [0, 248]
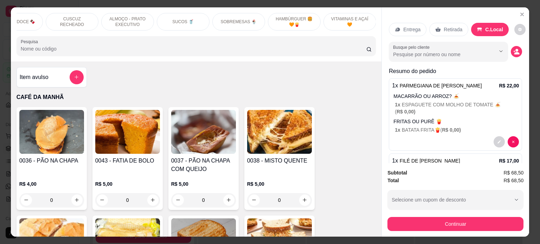
click at [221, 19] on p "SOBREMESAS 🍨" at bounding box center [239, 22] width 36 height 6
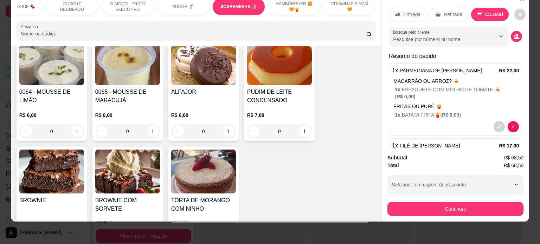
scroll to position [2278, 0]
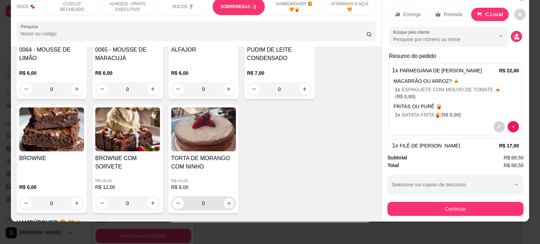
click at [226, 201] on icon "increase-product-quantity" at bounding box center [228, 203] width 5 height 5
type input "1"
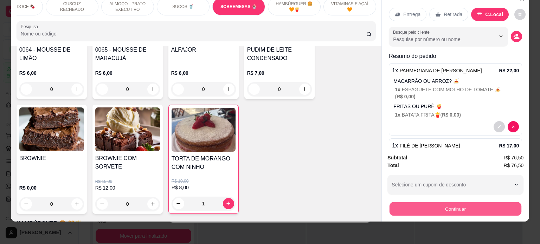
click at [451, 207] on button "Continuar" at bounding box center [455, 209] width 132 height 14
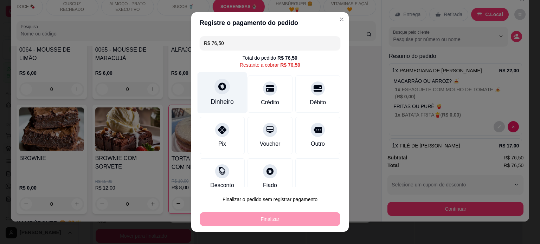
click at [222, 86] on div at bounding box center [221, 86] width 15 height 15
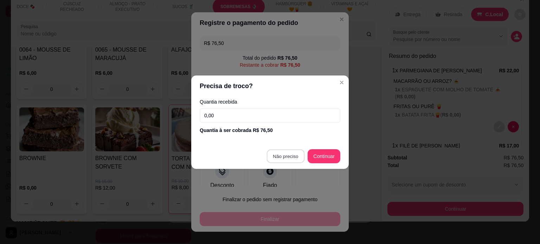
type input "R$ 0,00"
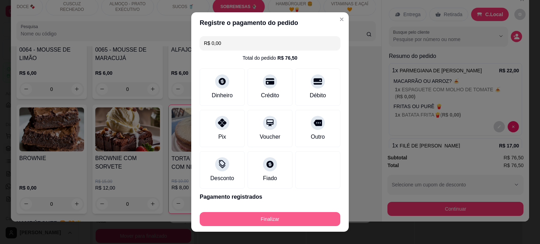
click at [291, 218] on button "Finalizar" at bounding box center [270, 219] width 141 height 14
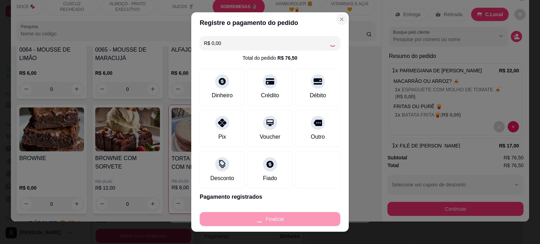
type input "0"
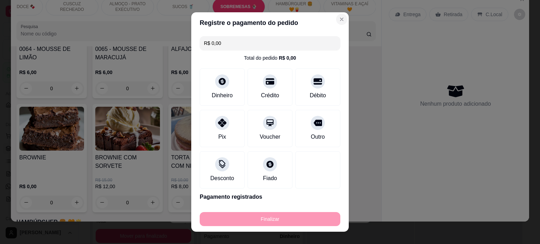
type input "-R$ 76,50"
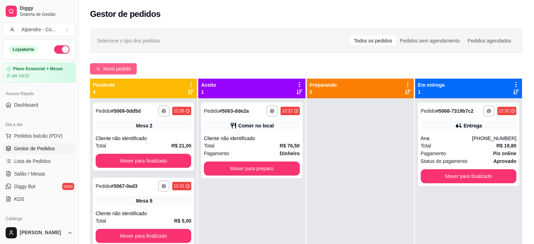
click at [114, 70] on span "Novo pedido" at bounding box center [117, 69] width 28 height 8
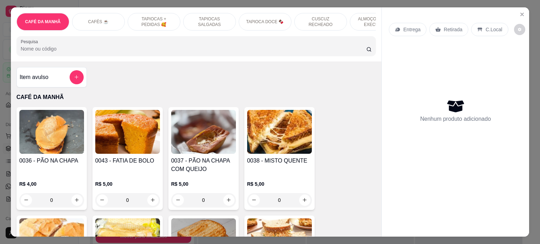
scroll to position [0, 248]
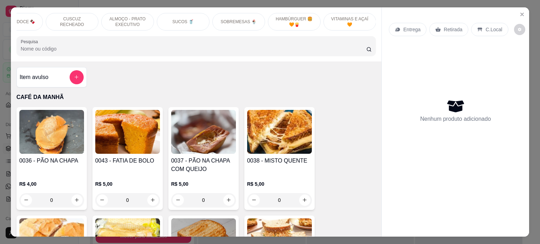
click at [232, 15] on div "SOBREMESAS 🍨" at bounding box center [238, 22] width 53 height 18
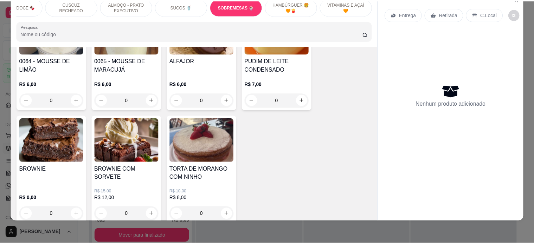
scroll to position [2277, 0]
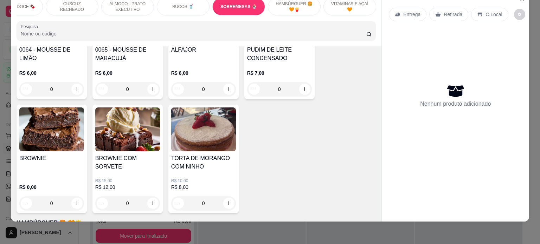
click at [77, 196] on div "0" at bounding box center [51, 203] width 65 height 14
click at [75, 197] on div "0" at bounding box center [51, 203] width 65 height 14
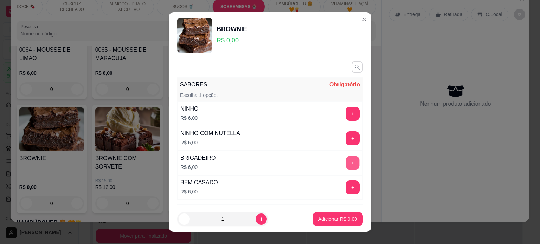
click at [346, 164] on button "+" at bounding box center [353, 163] width 14 height 14
click at [331, 221] on p "Adicionar R$ 6,00" at bounding box center [337, 219] width 39 height 7
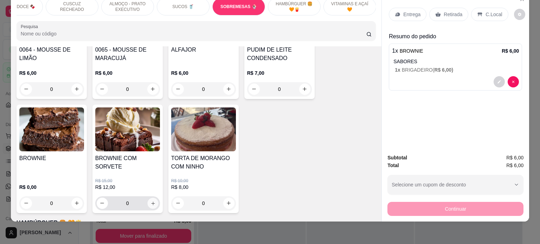
click at [151, 202] on icon "increase-product-quantity" at bounding box center [153, 204] width 4 height 4
type input "1"
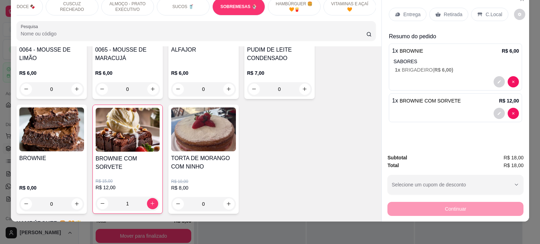
click at [405, 14] on div "Entrega" at bounding box center [408, 14] width 38 height 13
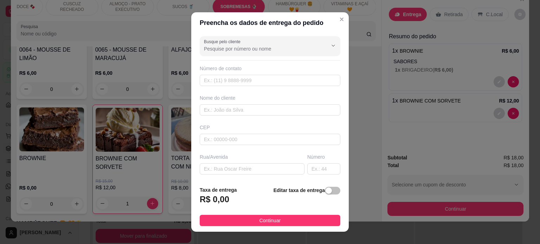
click at [212, 51] on input "Busque pelo cliente" at bounding box center [260, 48] width 112 height 7
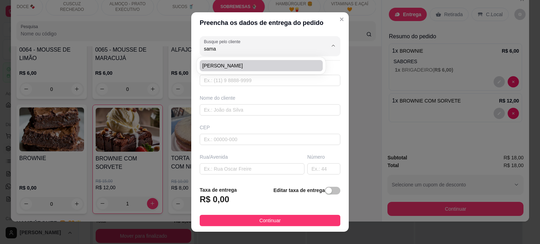
click at [219, 63] on span "[PERSON_NAME]" at bounding box center [257, 65] width 110 height 7
type input "[PERSON_NAME]"
type input "83991927926"
type input "[PERSON_NAME]"
type input "58013342"
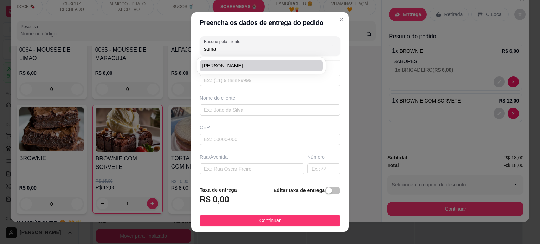
type input "[GEOGRAPHIC_DATA][PERSON_NAME]"
type input "593"
type input "[PERSON_NAME]"
type input "Clínica Almed - Em frente ao laboratório Analises"
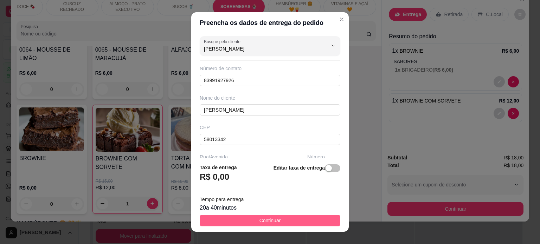
type input "[PERSON_NAME]"
click at [274, 222] on button "Continuar" at bounding box center [270, 220] width 141 height 11
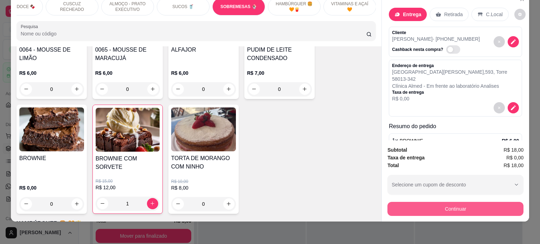
click at [430, 202] on button "Continuar" at bounding box center [455, 209] width 136 height 14
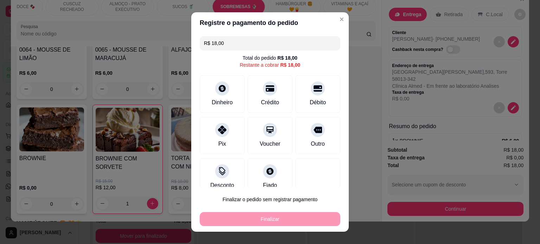
click at [221, 113] on div "R$ 18,00 Total do pedido R$ 18,00 Restante a cobrar R$ 18,00 Dinheiro Crédito D…" at bounding box center [269, 110] width 157 height 154
click at [221, 137] on div "Pix" at bounding box center [223, 134] width 50 height 41
type input "R$ 0,00"
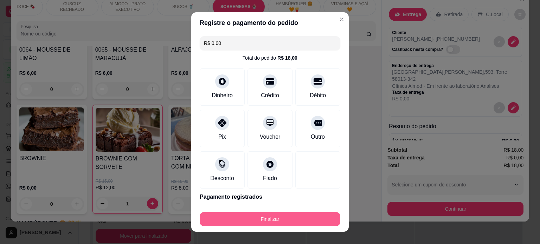
click at [262, 219] on button "Finalizar" at bounding box center [270, 219] width 141 height 14
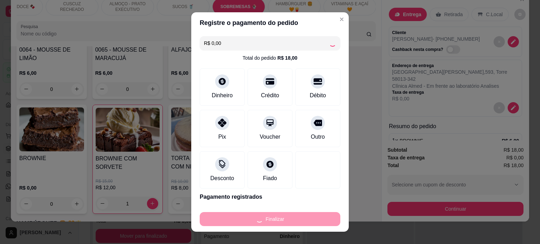
type input "0"
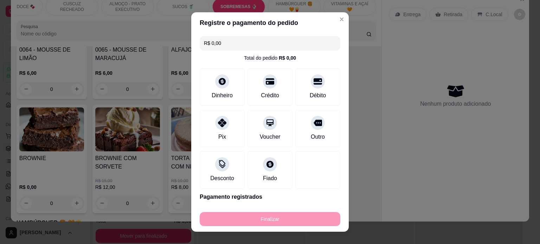
type input "-R$ 18,00"
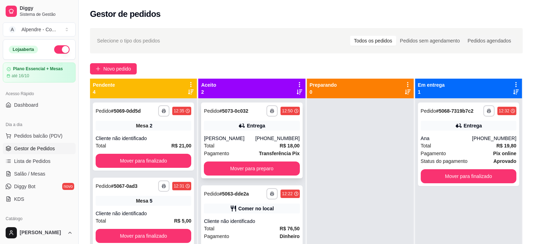
scroll to position [20, 0]
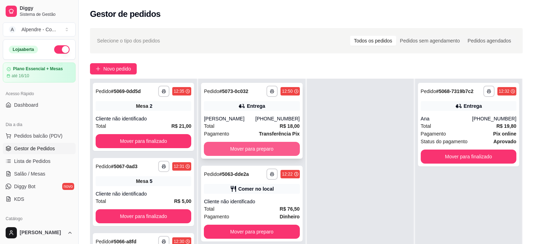
click at [245, 146] on button "Mover para preparo" at bounding box center [252, 149] width 96 height 14
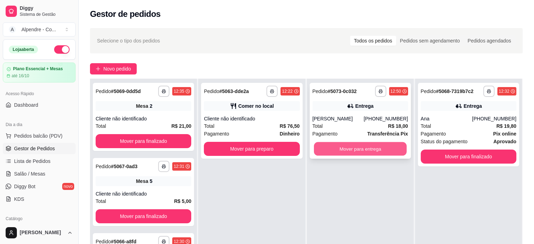
click at [348, 153] on button "Mover para entrega" at bounding box center [360, 149] width 93 height 14
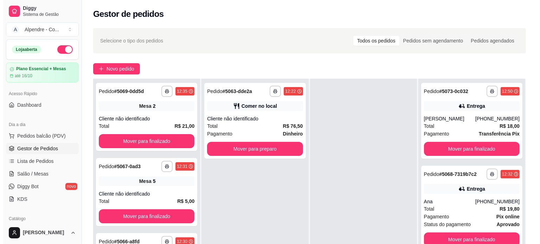
scroll to position [63, 0]
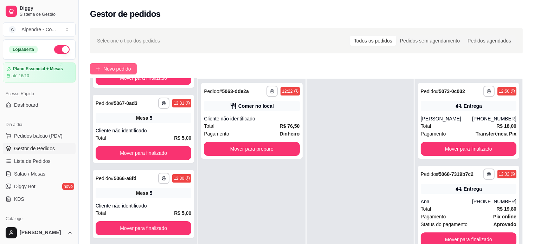
click at [128, 68] on span "Novo pedido" at bounding box center [117, 69] width 28 height 8
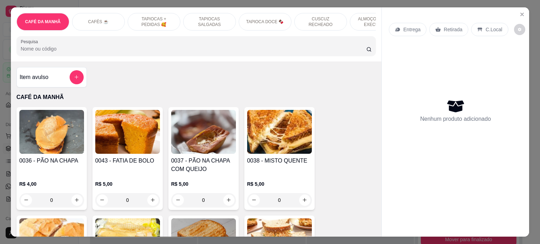
click at [365, 19] on p "ALMOÇO - PRATO EXECUTIVO" at bounding box center [376, 21] width 41 height 11
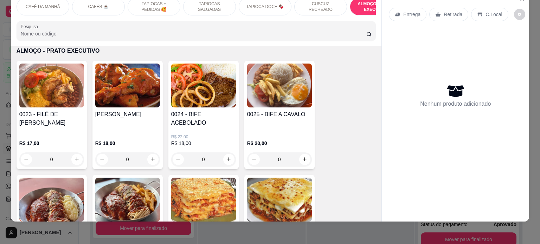
click at [72, 155] on div "0" at bounding box center [51, 160] width 65 height 14
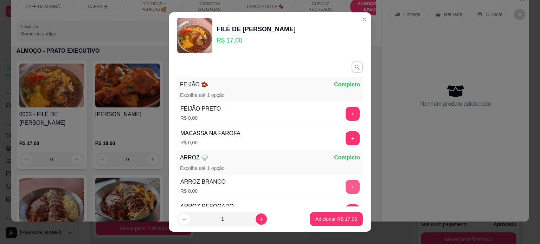
click at [345, 183] on button "+" at bounding box center [352, 187] width 14 height 14
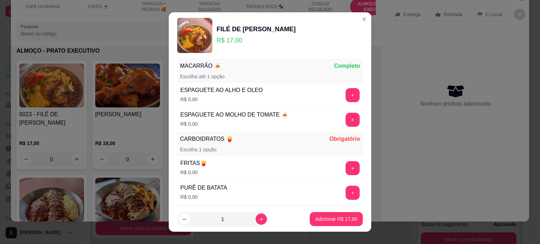
scroll to position [211, 0]
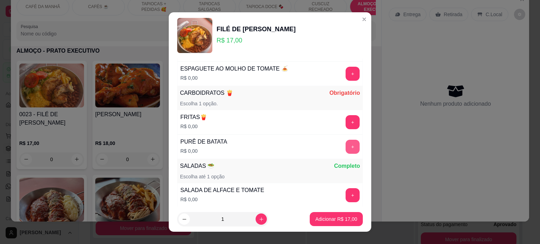
click at [345, 142] on button "+" at bounding box center [352, 147] width 14 height 14
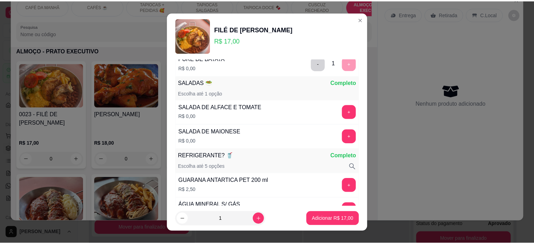
scroll to position [316, 0]
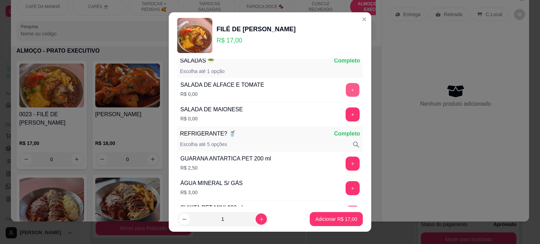
click at [346, 91] on button "+" at bounding box center [353, 90] width 14 height 14
click at [322, 222] on p "Adicionar R$ 17,00" at bounding box center [336, 219] width 41 height 7
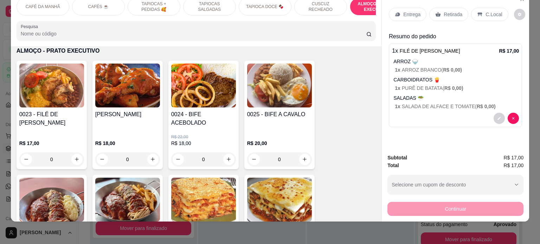
click at [413, 11] on p "Entrega" at bounding box center [411, 14] width 17 height 7
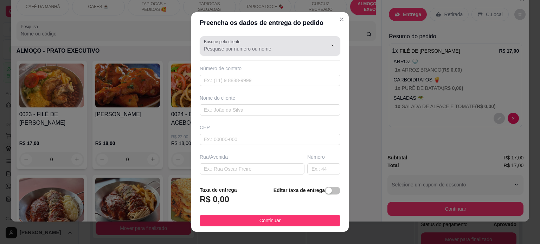
click at [239, 55] on div "Busque pelo cliente" at bounding box center [270, 46] width 141 height 20
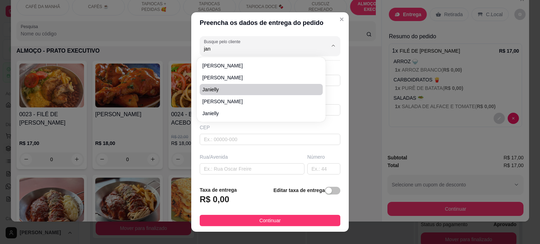
click at [227, 90] on span "Janielly" at bounding box center [257, 89] width 110 height 7
type input "Janielly"
type input "558386344537"
type input "Janielly"
type input "[PERSON_NAME]"
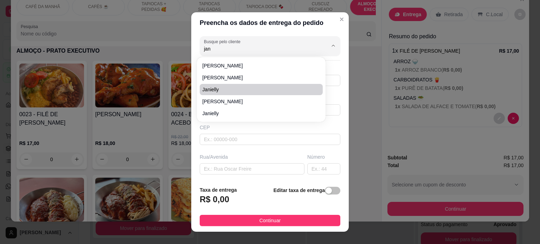
type input "DESPACHANTES"
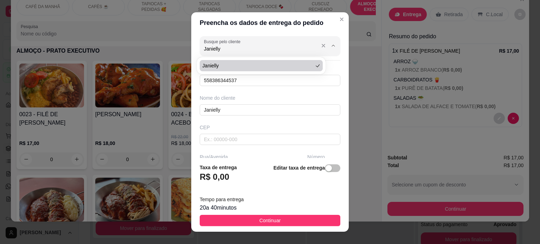
click at [234, 48] on input "Janielly" at bounding box center [260, 48] width 112 height 7
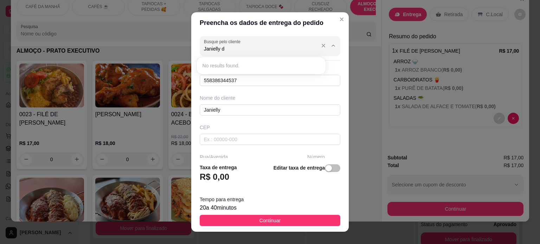
type input "Janielly"
click at [226, 106] on input "Janielly" at bounding box center [270, 109] width 141 height 11
click at [227, 110] on input "Janielly" at bounding box center [270, 109] width 141 height 11
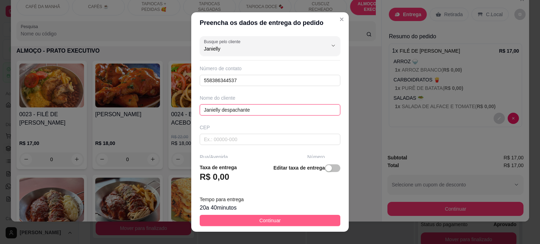
type input "Janielly despachante"
click at [239, 218] on button "Continuar" at bounding box center [270, 220] width 141 height 11
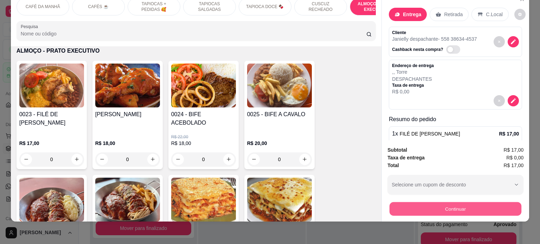
click at [451, 203] on button "Continuar" at bounding box center [455, 209] width 132 height 14
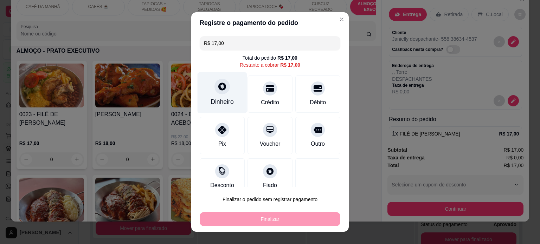
click at [228, 89] on div "Dinheiro" at bounding box center [223, 92] width 50 height 41
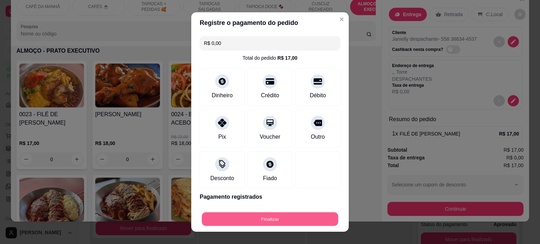
click at [279, 216] on button "Finalizar" at bounding box center [270, 220] width 136 height 14
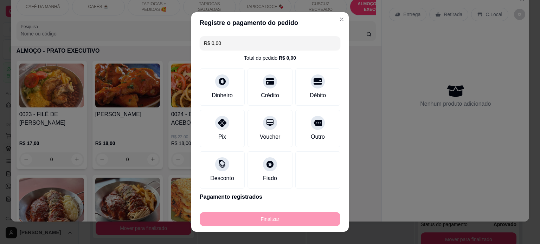
type input "-R$ 17,00"
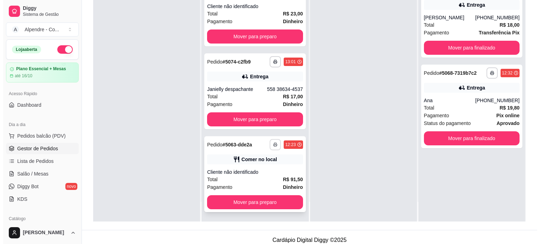
scroll to position [107, 0]
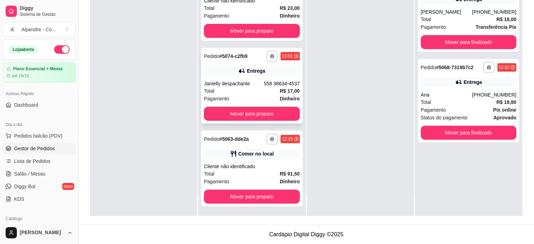
click at [247, 87] on div "Total R$ 17,00" at bounding box center [252, 91] width 96 height 8
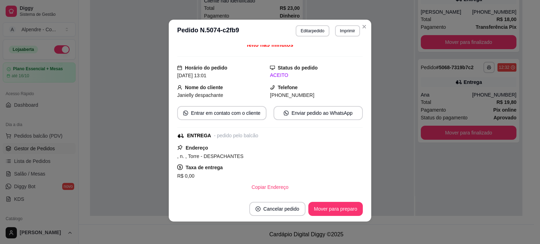
scroll to position [0, 0]
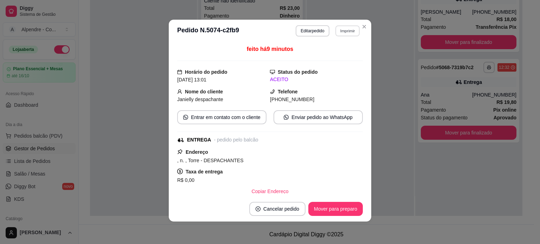
click at [343, 31] on button "Imprimir" at bounding box center [347, 30] width 24 height 11
click at [339, 56] on button "Impressora container" at bounding box center [329, 55] width 51 height 11
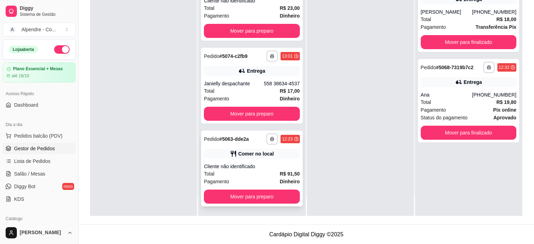
click at [249, 175] on div "Total R$ 91,50" at bounding box center [252, 174] width 96 height 8
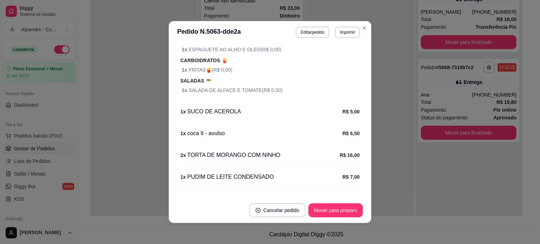
scroll to position [402, 0]
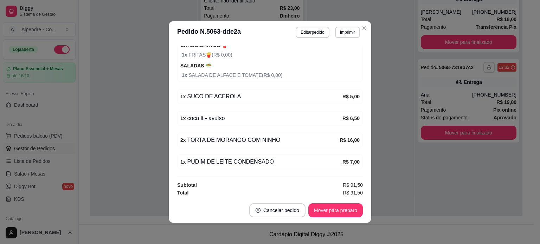
click at [294, 166] on section "**********" at bounding box center [270, 122] width 202 height 202
click at [340, 207] on button "Mover para preparo" at bounding box center [335, 211] width 53 height 14
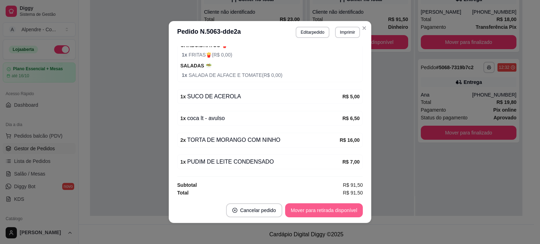
scroll to position [0, 0]
click at [343, 212] on button "Mover para retirada disponível" at bounding box center [323, 211] width 75 height 14
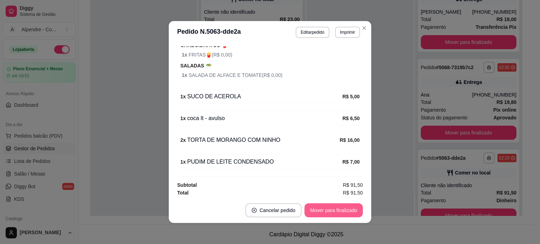
click at [343, 212] on button "Mover para finalizado" at bounding box center [333, 210] width 58 height 14
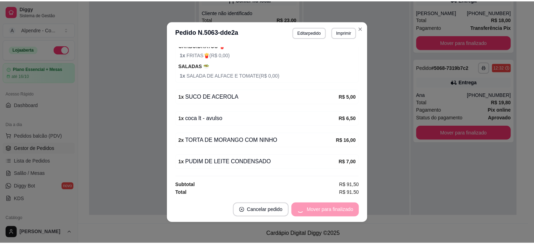
scroll to position [364, 0]
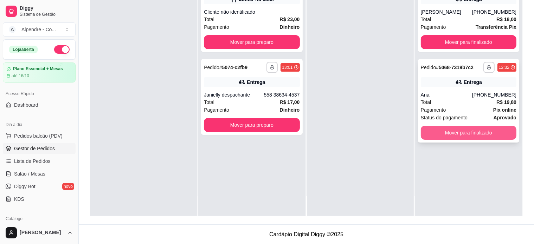
click at [486, 135] on button "Mover para finalizado" at bounding box center [469, 133] width 96 height 14
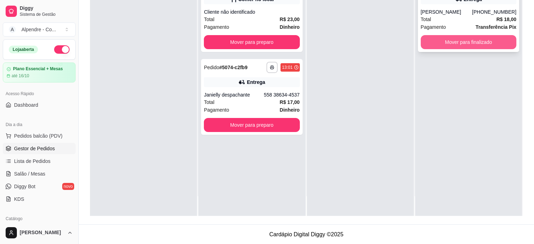
click at [447, 41] on button "Mover para finalizado" at bounding box center [469, 42] width 96 height 14
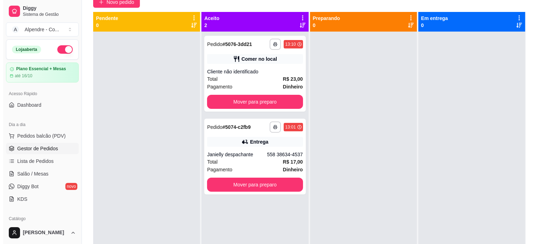
scroll to position [1, 0]
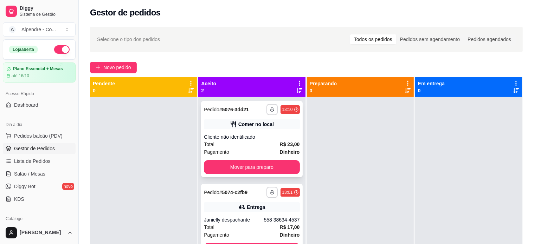
click at [252, 136] on div "Cliente não identificado" at bounding box center [252, 137] width 96 height 7
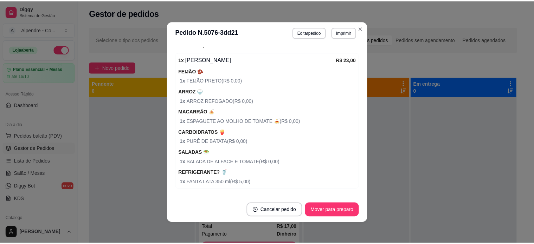
scroll to position [141, 0]
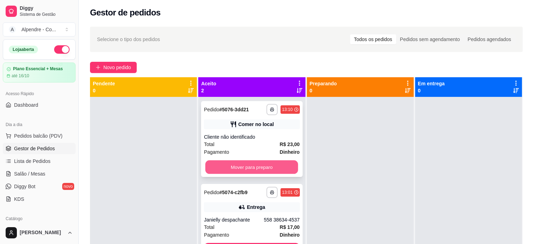
click at [276, 167] on button "Mover para preparo" at bounding box center [251, 168] width 93 height 14
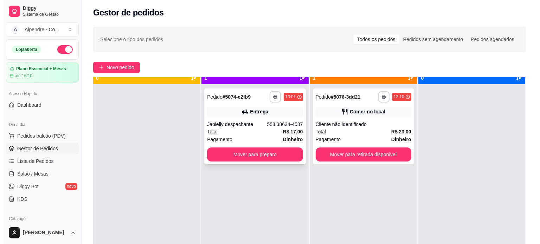
scroll to position [20, 0]
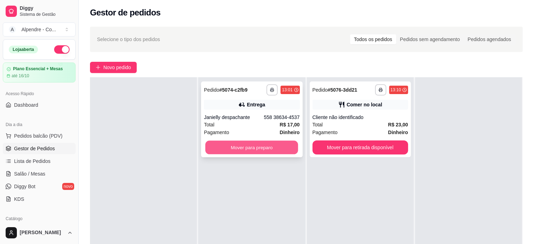
click at [259, 147] on button "Mover para preparo" at bounding box center [251, 148] width 93 height 14
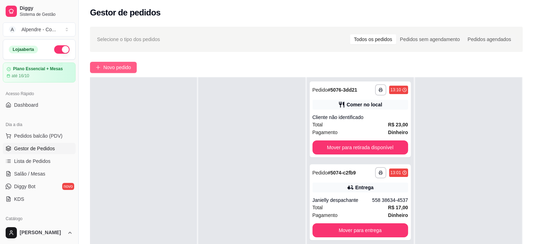
click at [119, 70] on span "Novo pedido" at bounding box center [117, 68] width 28 height 8
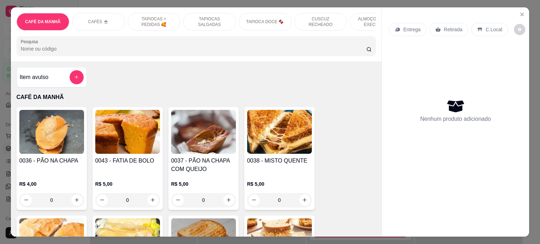
click at [364, 22] on p "ALMOÇO - PRATO EXECUTIVO" at bounding box center [376, 21] width 41 height 11
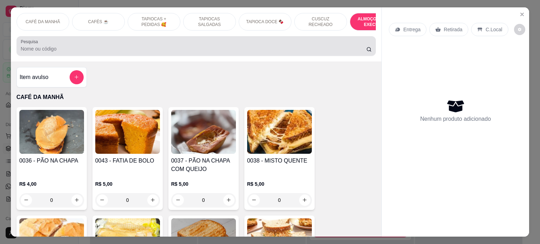
scroll to position [1436, 0]
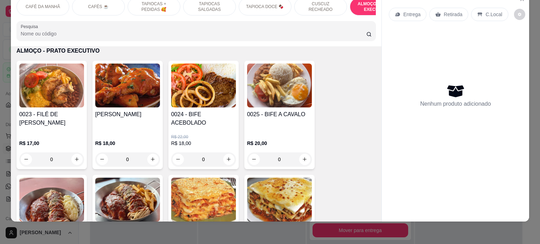
click at [151, 154] on div "0" at bounding box center [127, 160] width 65 height 14
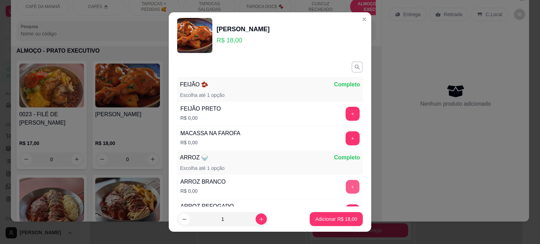
click at [346, 185] on button "+" at bounding box center [353, 187] width 14 height 14
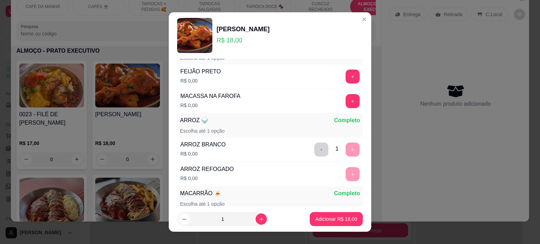
scroll to position [105, 0]
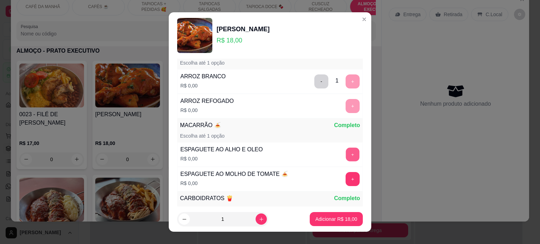
click at [346, 149] on button "+" at bounding box center [353, 155] width 14 height 14
click at [330, 214] on button "Adicionar R$ 18,00" at bounding box center [336, 220] width 52 height 14
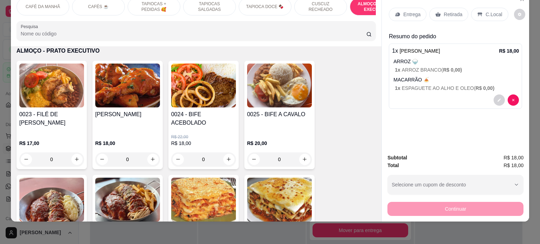
click at [413, 8] on div "Entrega" at bounding box center [408, 14] width 38 height 13
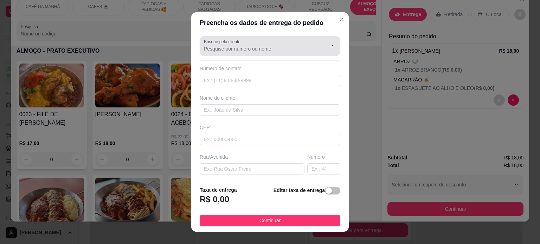
click at [219, 50] on input "Busque pelo cliente" at bounding box center [260, 48] width 112 height 7
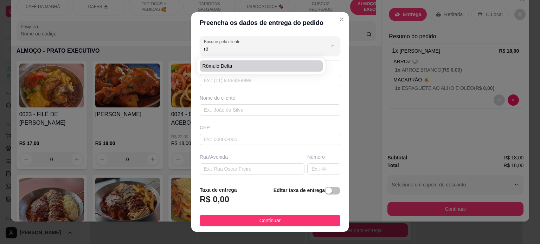
click at [226, 68] on span "Rômulo Delta" at bounding box center [257, 66] width 110 height 7
type input "Rômulo Delta"
type input "8398657098"
type input "Rômulo Delta"
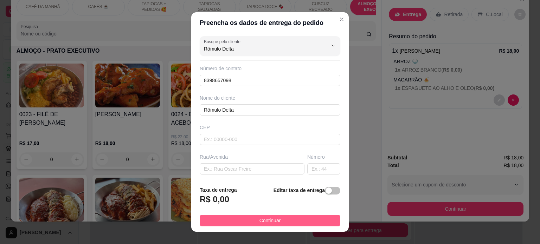
type input "Rômulo Delta"
click at [261, 218] on span "Continuar" at bounding box center [269, 221] width 21 height 8
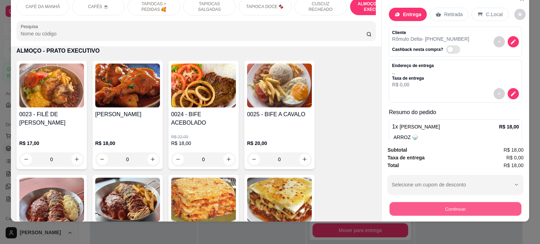
click at [460, 203] on button "Continuar" at bounding box center [455, 209] width 132 height 14
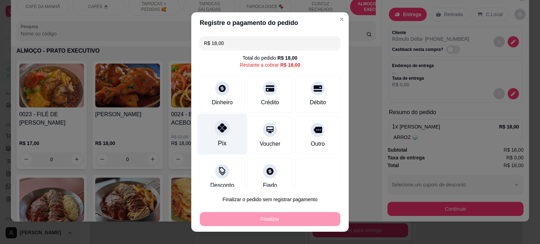
click at [210, 126] on div "Pix" at bounding box center [223, 134] width 50 height 41
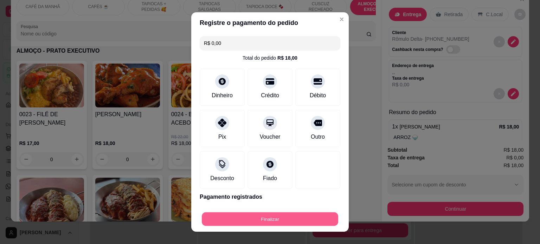
click at [261, 221] on button "Finalizar" at bounding box center [270, 220] width 136 height 14
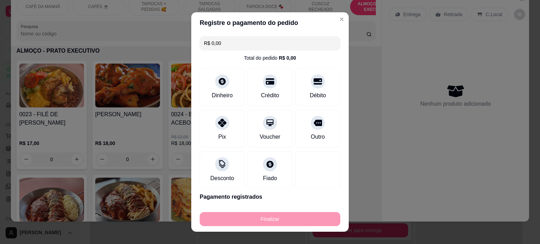
type input "-R$ 18,00"
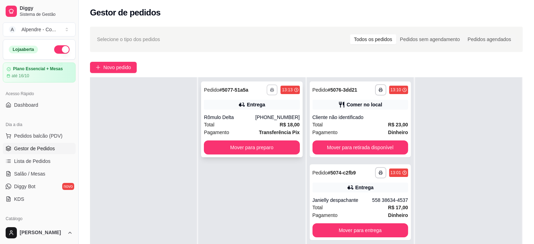
click at [271, 90] on icon "button" at bounding box center [273, 90] width 4 height 1
click at [259, 112] on button "Impressora container" at bounding box center [248, 114] width 51 height 11
click at [247, 123] on div "Total R$ 18,00" at bounding box center [252, 125] width 96 height 8
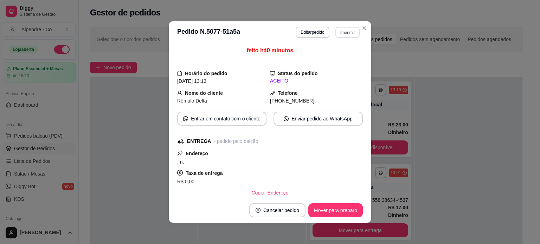
click at [342, 33] on button "Imprimir" at bounding box center [347, 32] width 24 height 11
click at [361, 31] on icon "Close" at bounding box center [364, 28] width 6 height 6
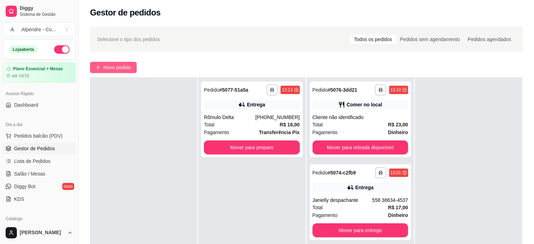
click at [120, 64] on span "Novo pedido" at bounding box center [117, 68] width 28 height 8
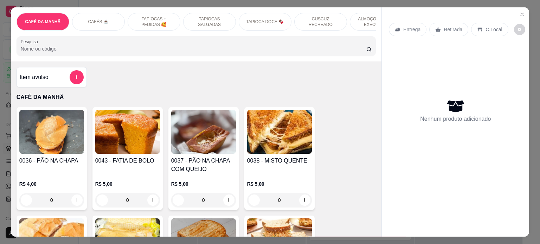
click at [366, 19] on p "ALMOÇO - PRATO EXECUTIVO" at bounding box center [376, 21] width 41 height 11
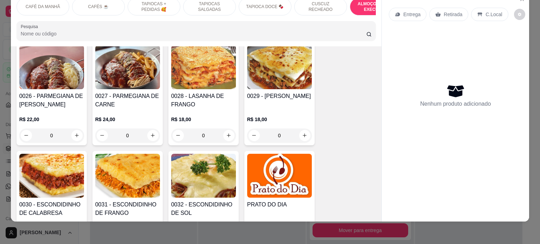
scroll to position [1611, 0]
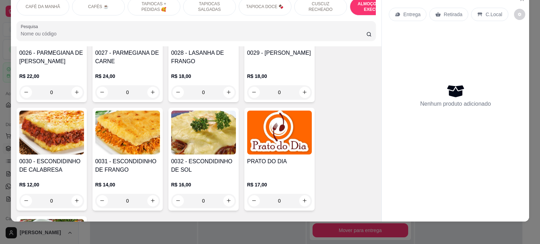
click at [229, 195] on div "0" at bounding box center [203, 201] width 65 height 14
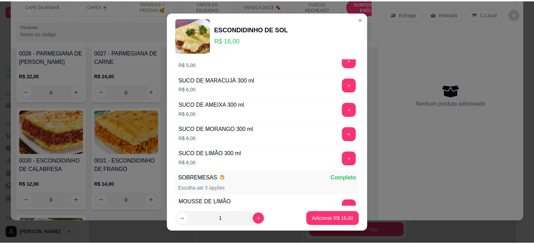
scroll to position [633, 0]
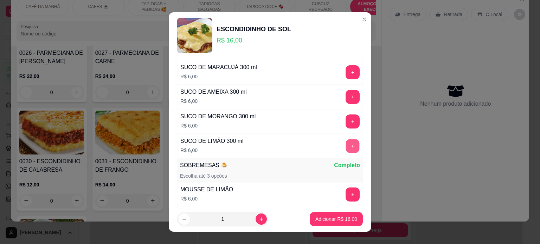
click at [346, 143] on button "+" at bounding box center [353, 146] width 14 height 14
click at [329, 220] on p "Adicionar R$ 22,00" at bounding box center [336, 219] width 41 height 7
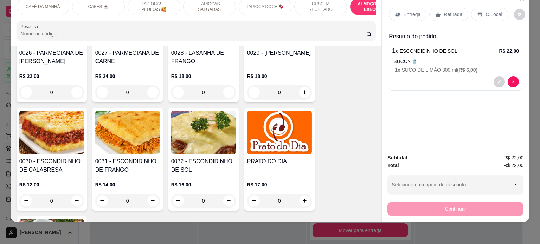
click at [450, 11] on p "Retirada" at bounding box center [453, 14] width 19 height 7
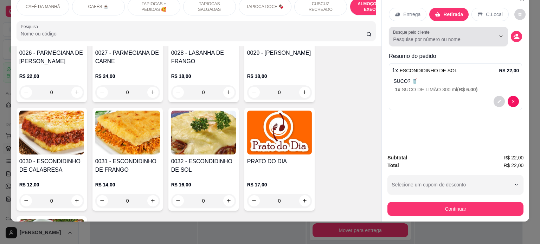
click at [399, 36] on input "Busque pelo cliente" at bounding box center [438, 39] width 91 height 7
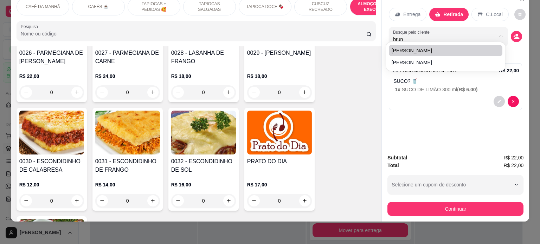
type input "brun"
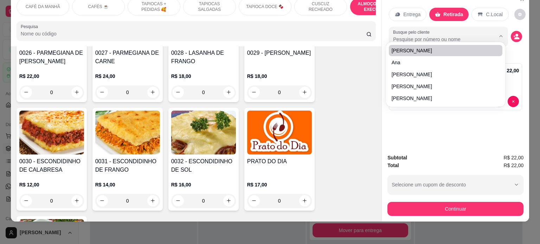
click at [452, 137] on div "Entrega Retirada C.Local Busque pelo cliente Resumo do pedido 1 x ESCONDIDINHO …" at bounding box center [455, 70] width 147 height 156
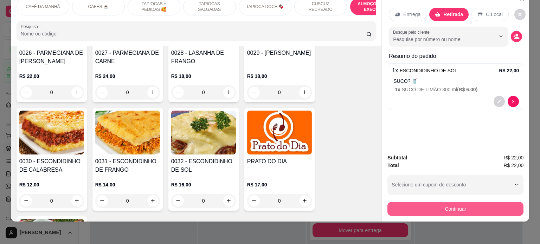
click at [464, 202] on button "Continuar" at bounding box center [455, 209] width 136 height 14
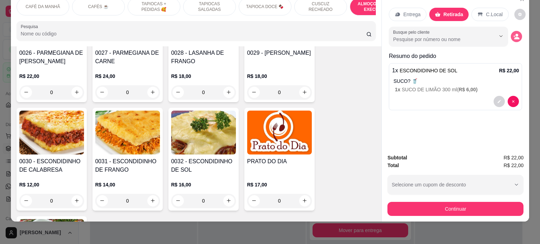
click at [513, 33] on icon "decrease-product-quantity" at bounding box center [516, 36] width 6 height 6
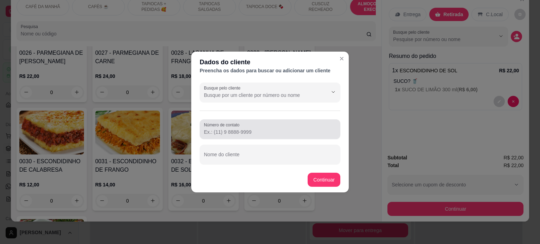
click at [234, 129] on input "Número de contato" at bounding box center [270, 132] width 132 height 7
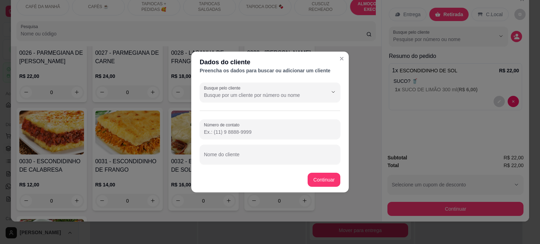
paste input "[PHONE_NUMBER]"
click at [214, 133] on input "[PHONE_NUMBER]" at bounding box center [270, 132] width 132 height 7
type input "[PHONE_NUMBER]"
click at [233, 154] on input "Nome do cliente" at bounding box center [270, 157] width 132 height 7
paste input "[PERSON_NAME] 71"
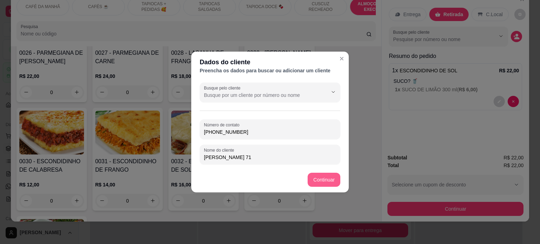
type input "[PERSON_NAME] 71"
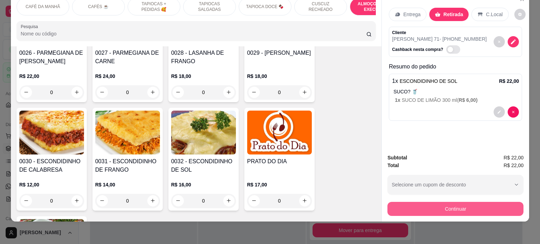
click at [450, 202] on button "Continuar" at bounding box center [455, 209] width 136 height 14
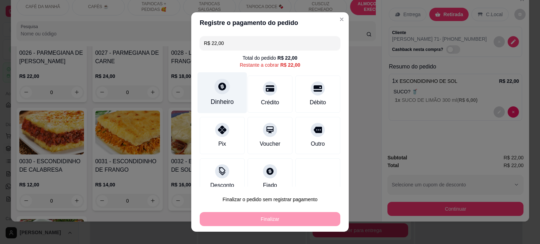
click at [219, 96] on div "Dinheiro" at bounding box center [223, 92] width 50 height 41
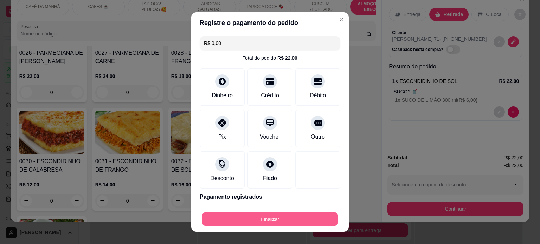
click at [290, 219] on button "Finalizar" at bounding box center [270, 220] width 136 height 14
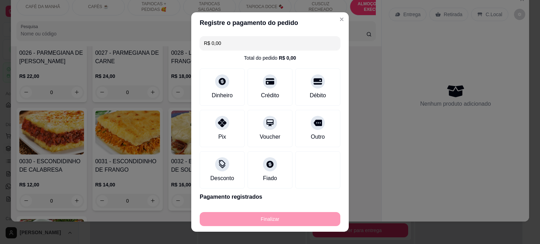
type input "-R$ 22,00"
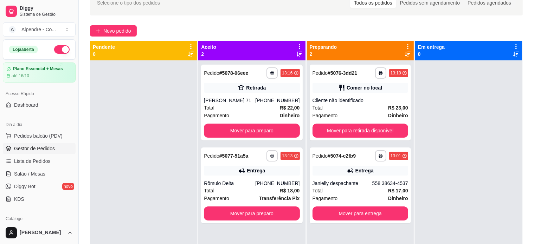
scroll to position [35, 0]
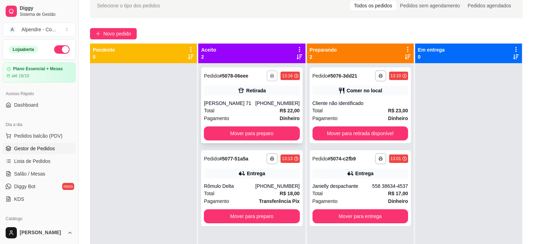
click at [273, 75] on button "button" at bounding box center [272, 75] width 11 height 11
click at [255, 103] on button "Impressora container" at bounding box center [248, 100] width 49 height 11
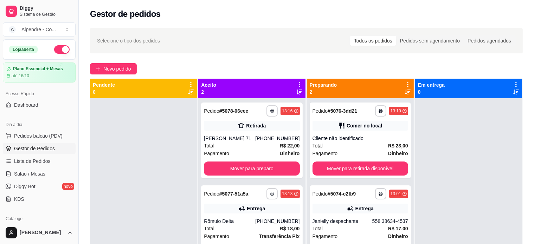
scroll to position [20, 0]
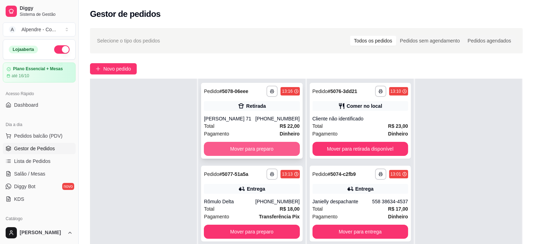
click at [268, 151] on button "Mover para preparo" at bounding box center [252, 149] width 96 height 14
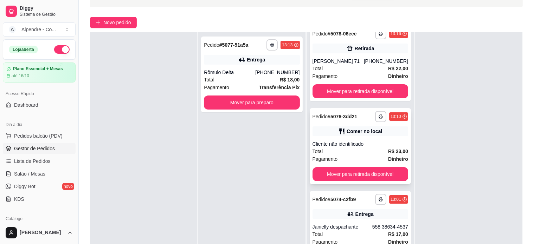
scroll to position [107, 0]
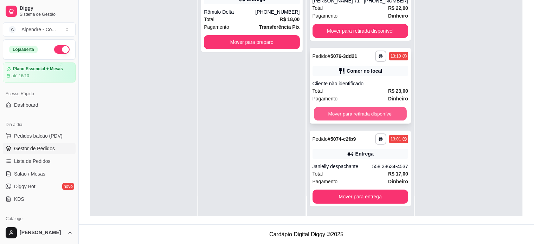
click at [363, 114] on button "Mover para retirada disponível" at bounding box center [360, 114] width 93 height 14
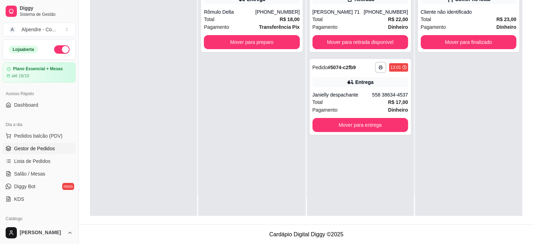
scroll to position [0, 0]
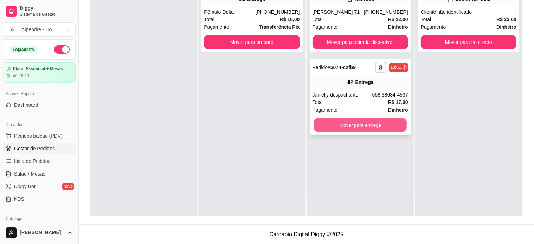
click at [343, 125] on button "Mover para entrega" at bounding box center [360, 125] width 93 height 14
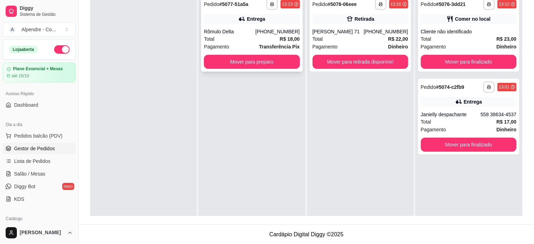
click at [248, 53] on div "**********" at bounding box center [251, 34] width 101 height 76
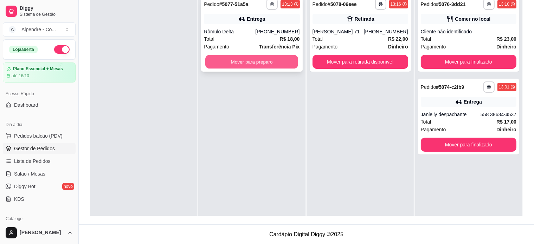
click at [228, 60] on button "Mover para preparo" at bounding box center [251, 62] width 93 height 14
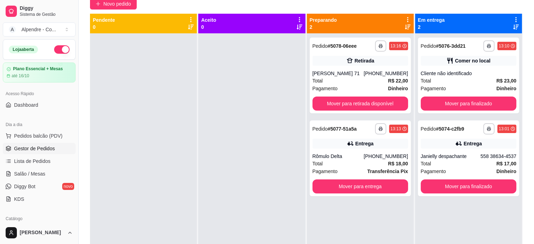
scroll to position [37, 0]
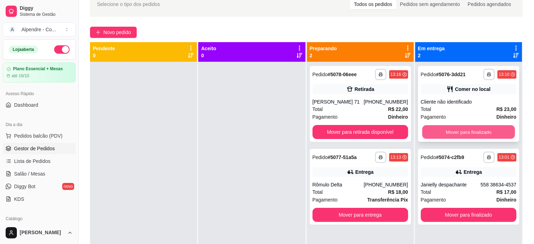
click at [490, 128] on button "Mover para finalizado" at bounding box center [468, 132] width 93 height 14
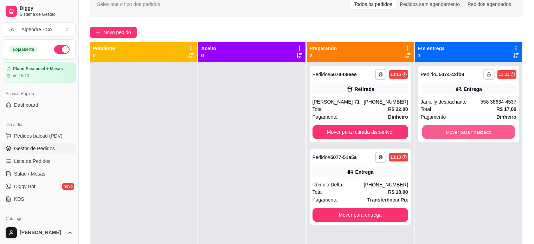
click at [490, 128] on button "Mover para finalizado" at bounding box center [468, 132] width 93 height 14
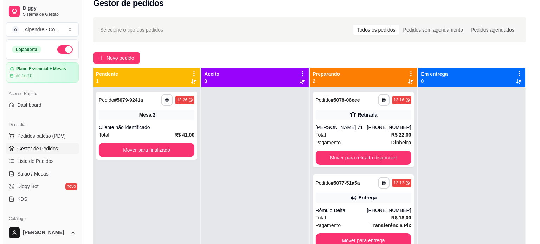
scroll to position [0, 0]
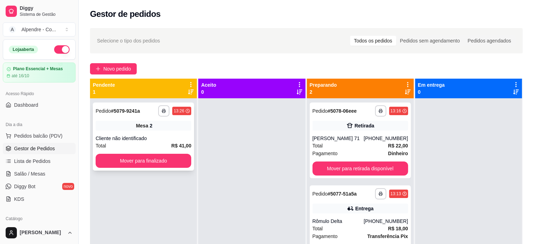
click at [153, 143] on div "Total R$ 41,00" at bounding box center [144, 146] width 96 height 8
click at [21, 175] on span "Salão / Mesas" at bounding box center [29, 173] width 31 height 7
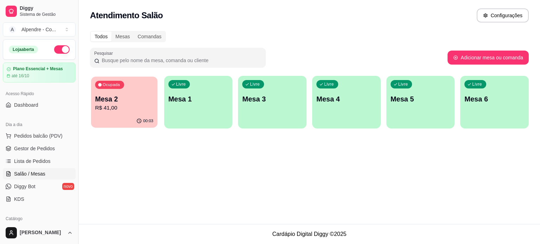
click at [118, 97] on p "Mesa 2" at bounding box center [124, 99] width 58 height 9
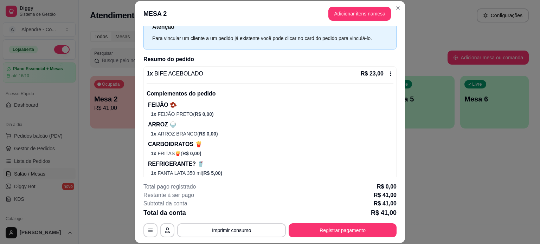
scroll to position [70, 0]
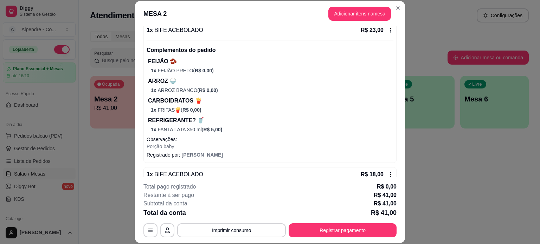
click at [238, 111] on p "1 x FRITAS🍟 ( R$ 0,00 )" at bounding box center [272, 109] width 242 height 7
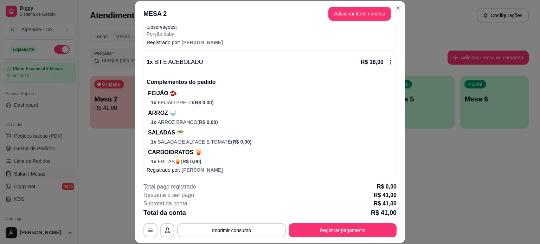
scroll to position [186, 0]
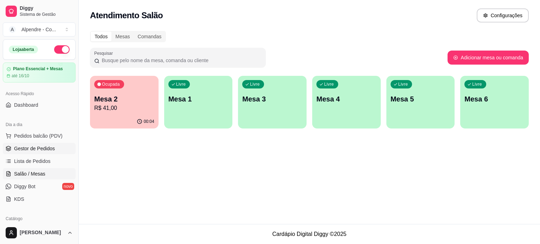
click at [34, 149] on span "Gestor de Pedidos" at bounding box center [34, 148] width 41 height 7
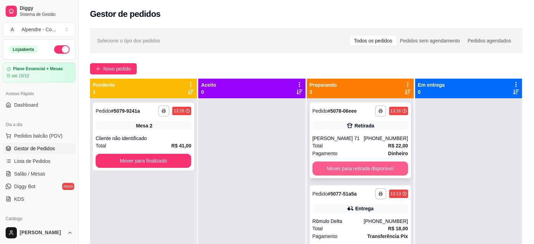
click at [364, 170] on button "Mover para retirada disponível" at bounding box center [360, 169] width 96 height 14
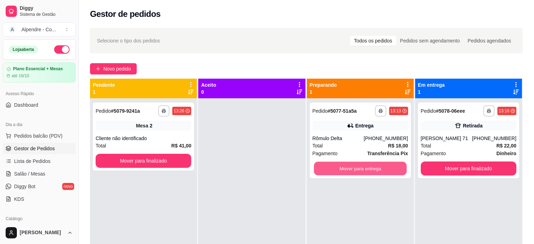
click at [364, 170] on button "Mover para entrega" at bounding box center [360, 169] width 93 height 14
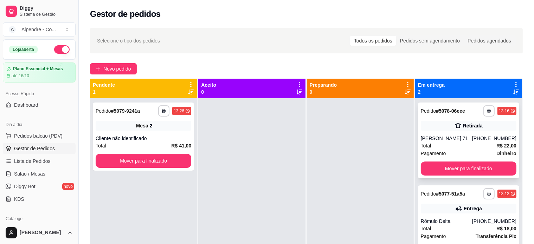
click at [479, 161] on div "**********" at bounding box center [468, 141] width 101 height 76
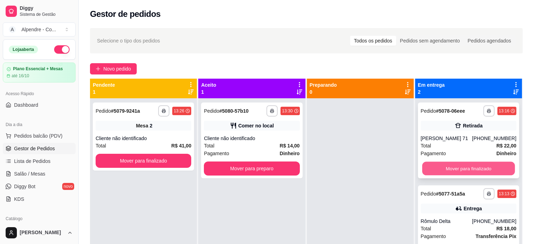
click at [458, 165] on button "Mover para finalizado" at bounding box center [468, 169] width 93 height 14
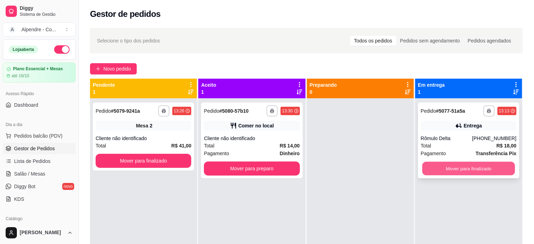
click at [458, 169] on button "Mover para finalizado" at bounding box center [468, 169] width 93 height 14
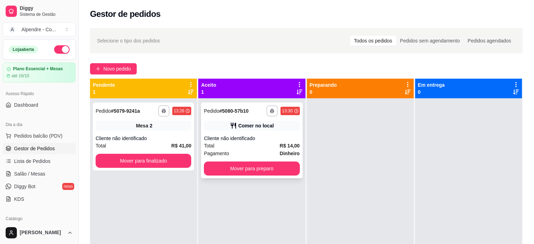
click at [250, 147] on div "Total R$ 14,00" at bounding box center [252, 146] width 96 height 8
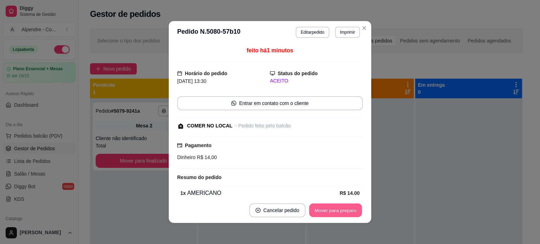
click at [329, 213] on button "Mover para preparo" at bounding box center [335, 211] width 53 height 14
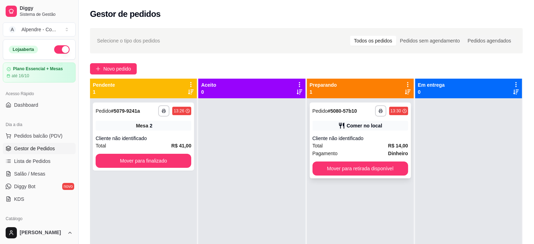
click at [364, 156] on div "Pagamento Dinheiro" at bounding box center [360, 154] width 96 height 8
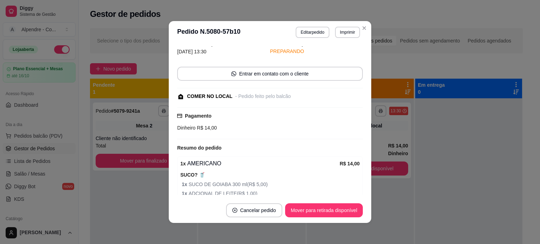
scroll to position [62, 0]
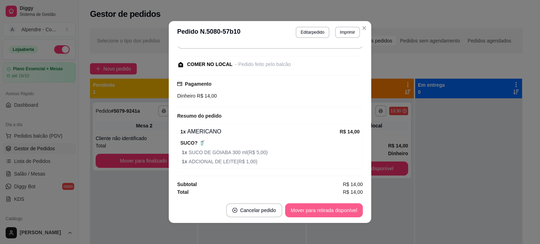
click at [322, 212] on button "Mover para retirada disponível" at bounding box center [324, 210] width 78 height 14
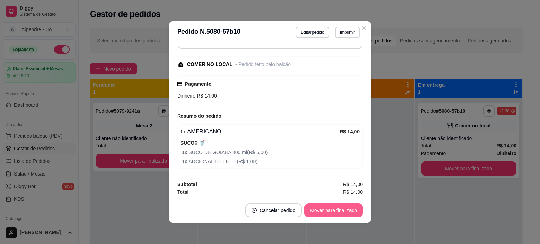
click at [336, 212] on button "Mover para finalizado" at bounding box center [333, 210] width 58 height 14
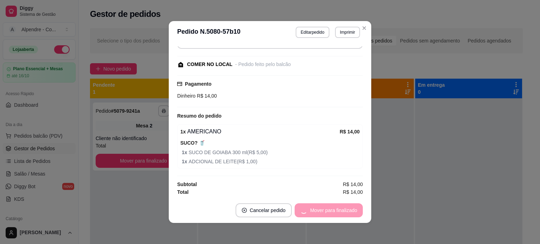
scroll to position [31, 0]
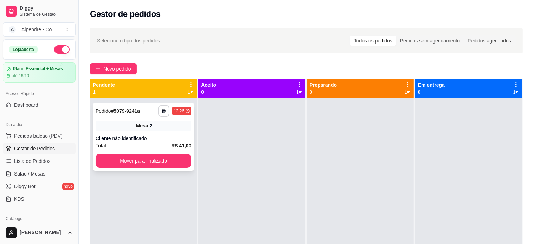
click at [139, 137] on div "Cliente não identificado" at bounding box center [144, 138] width 96 height 7
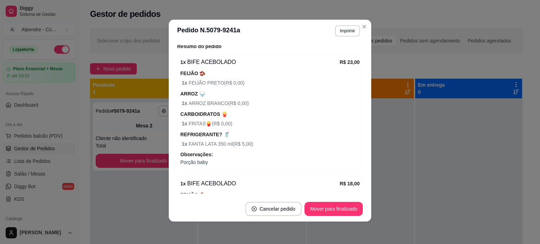
scroll to position [197, 0]
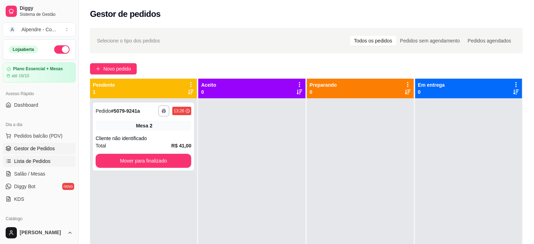
click at [30, 160] on span "Lista de Pedidos" at bounding box center [32, 161] width 37 height 7
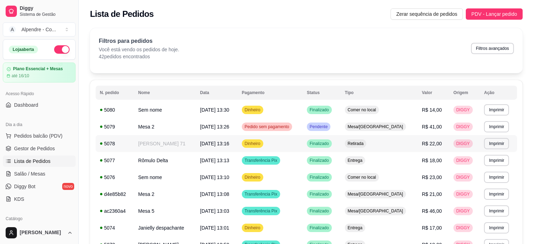
click at [303, 145] on td "Dinheiro" at bounding box center [270, 143] width 65 height 17
click at [300, 176] on td "Dinheiro" at bounding box center [270, 177] width 65 height 17
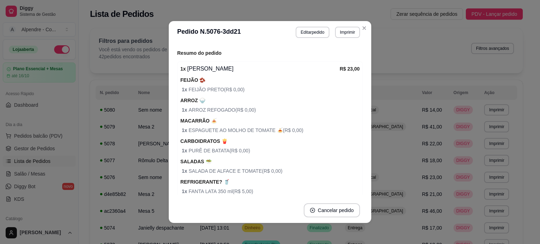
scroll to position [124, 0]
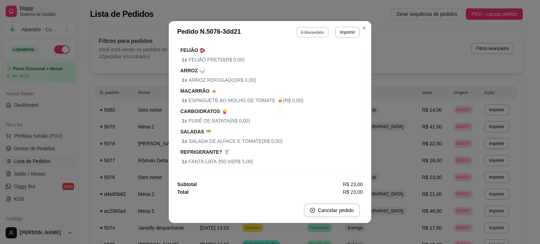
click at [307, 29] on button "Editar pedido" at bounding box center [312, 32] width 33 height 11
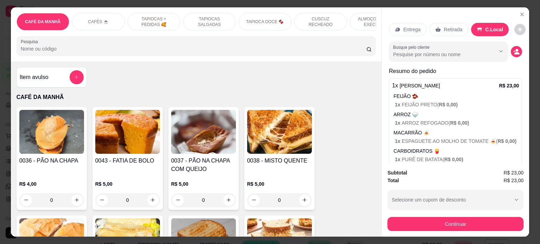
scroll to position [0, 248]
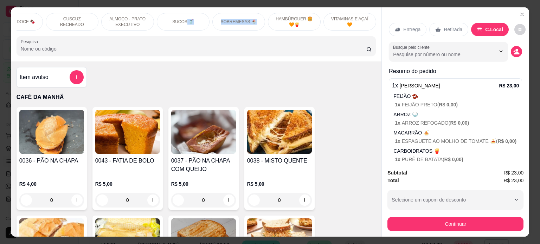
drag, startPoint x: 183, startPoint y: 12, endPoint x: 274, endPoint y: 17, distance: 91.2
click at [274, 17] on div "CAFÉ DA MANHÃ CAFÉS ☕️ TAPIOCAS + PEDIDAS 🥰 TAPIOCAS SALGADAS TAPIOCA DOCE 🍫 CU…" at bounding box center [197, 22] width 360 height 18
click at [243, 19] on p "SOBREMESAS 🍨" at bounding box center [239, 22] width 36 height 6
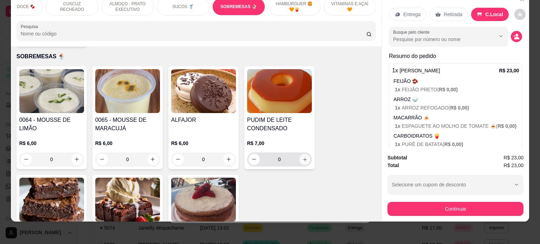
click at [302, 157] on icon "increase-product-quantity" at bounding box center [304, 159] width 5 height 5
type input "1"
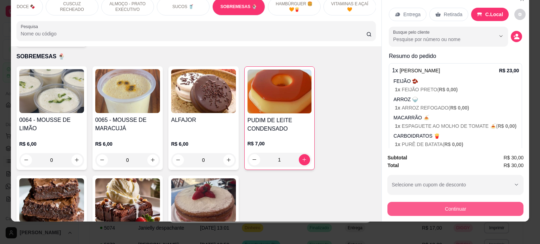
click at [454, 207] on button "Continuar" at bounding box center [455, 209] width 136 height 14
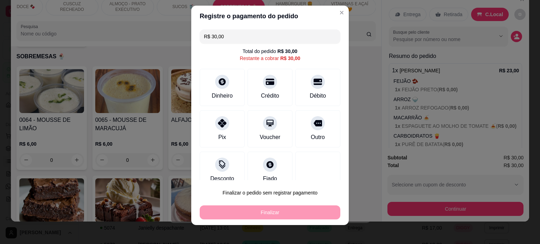
scroll to position [10, 0]
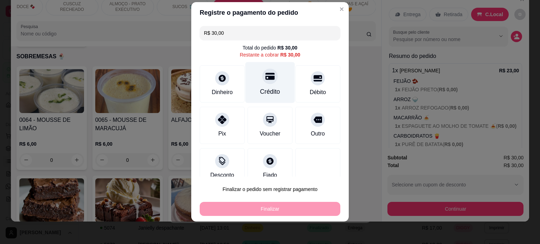
click at [260, 87] on div "Crédito" at bounding box center [270, 91] width 20 height 9
type input "R$ 0,00"
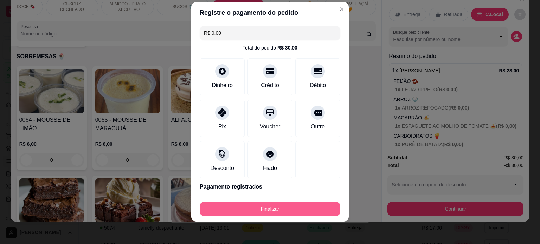
click at [281, 209] on button "Finalizar" at bounding box center [270, 209] width 141 height 14
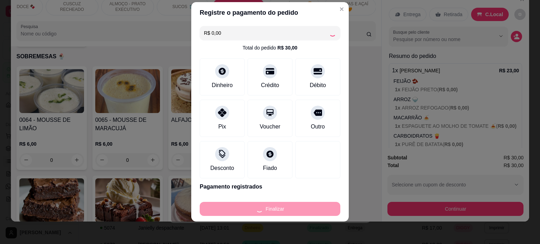
type input "0"
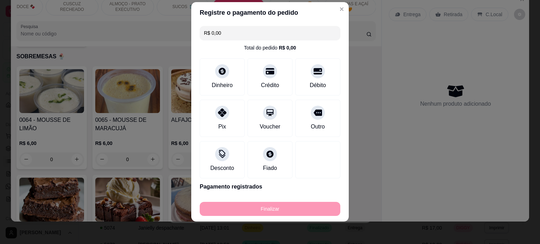
type input "-R$ 30,00"
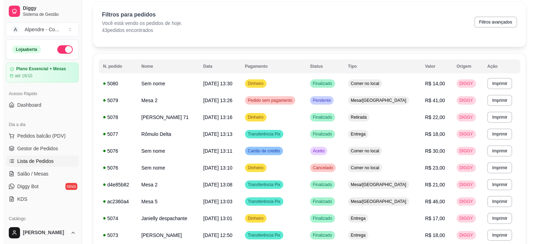
scroll to position [0, 0]
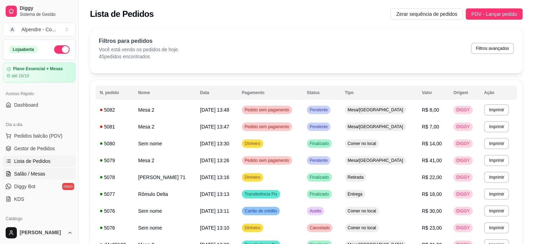
click at [22, 171] on span "Salão / Mesas" at bounding box center [29, 173] width 31 height 7
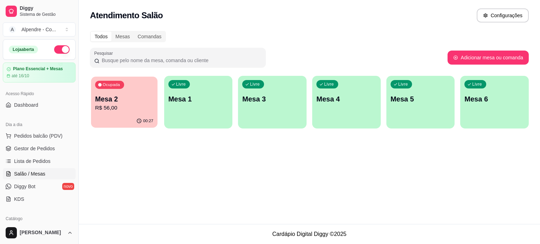
click at [131, 98] on p "Mesa 2" at bounding box center [124, 99] width 58 height 9
click at [35, 149] on span "Gestor de Pedidos" at bounding box center [34, 148] width 41 height 7
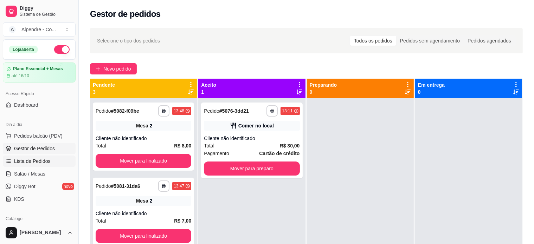
click at [39, 162] on span "Lista de Pedidos" at bounding box center [32, 161] width 37 height 7
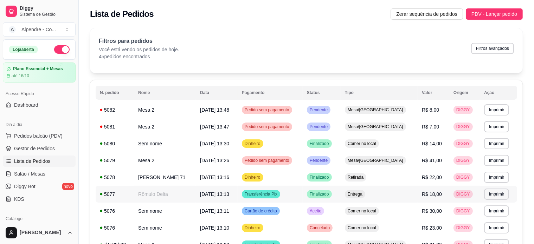
click at [303, 196] on td "Transferência Pix" at bounding box center [270, 194] width 65 height 17
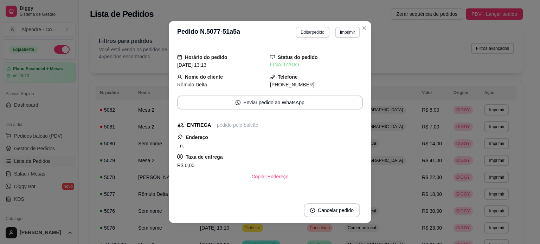
click at [314, 34] on button "Editar pedido" at bounding box center [312, 32] width 33 height 11
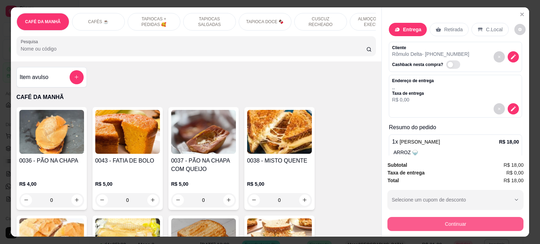
click at [447, 223] on button "Continuar" at bounding box center [455, 224] width 136 height 14
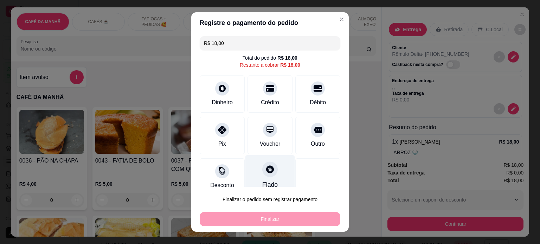
click at [262, 174] on div at bounding box center [269, 169] width 15 height 15
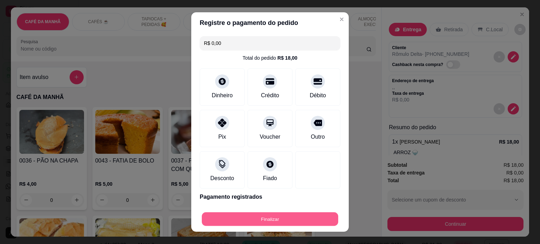
click at [274, 216] on button "Finalizar" at bounding box center [270, 220] width 136 height 14
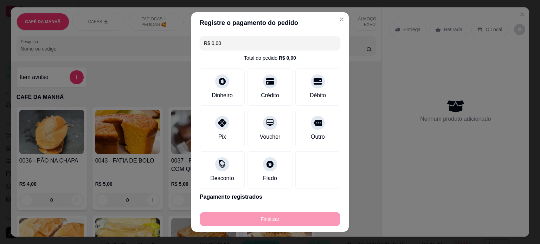
type input "-R$ 18,00"
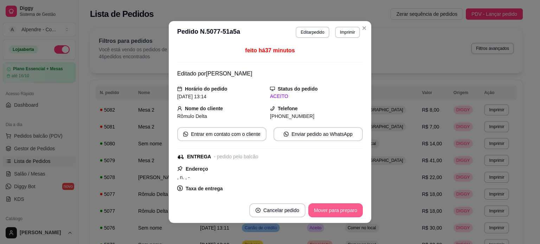
click at [329, 213] on button "Mover para preparo" at bounding box center [335, 210] width 54 height 14
click at [329, 212] on button "Mover para entrega" at bounding box center [336, 210] width 54 height 14
click at [329, 212] on button "Mover para finalizado" at bounding box center [333, 211] width 57 height 14
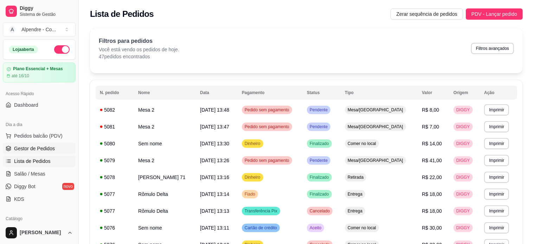
click at [38, 147] on span "Gestor de Pedidos" at bounding box center [34, 148] width 41 height 7
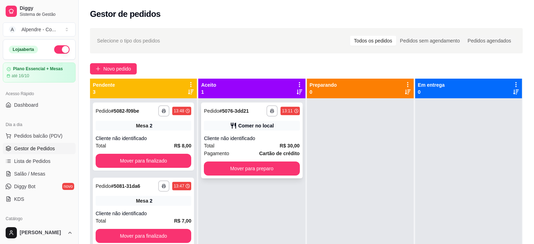
click at [252, 145] on div "Total R$ 30,00" at bounding box center [252, 146] width 96 height 8
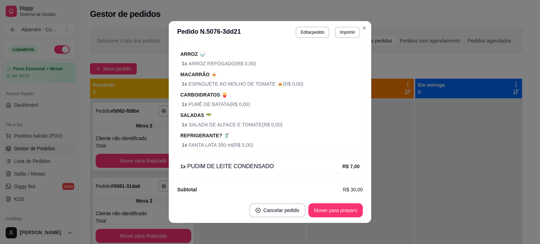
scroll to position [191, 0]
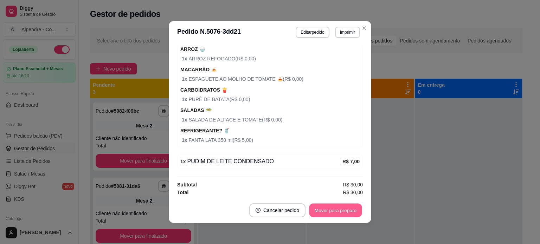
click at [329, 211] on button "Mover para preparo" at bounding box center [335, 211] width 53 height 14
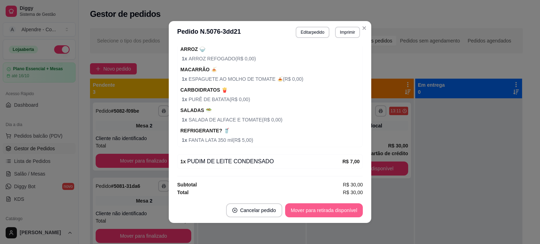
click at [329, 211] on button "Mover para retirada disponível" at bounding box center [324, 210] width 78 height 14
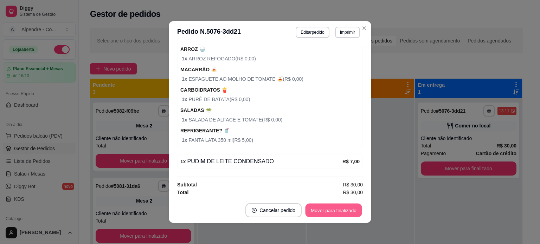
click at [329, 211] on button "Mover para finalizado" at bounding box center [333, 211] width 57 height 14
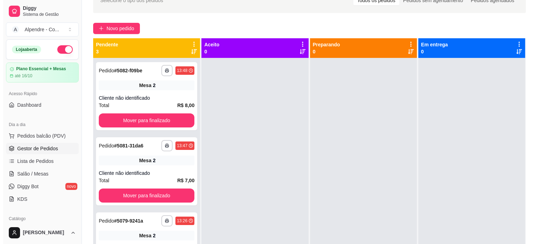
scroll to position [0, 0]
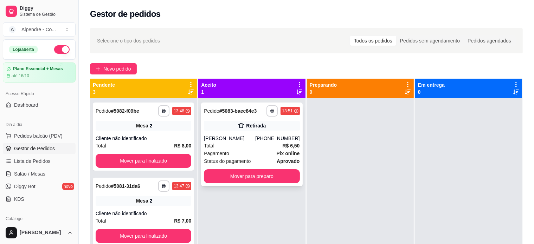
click at [253, 152] on div "Pagamento Pix online" at bounding box center [252, 154] width 96 height 8
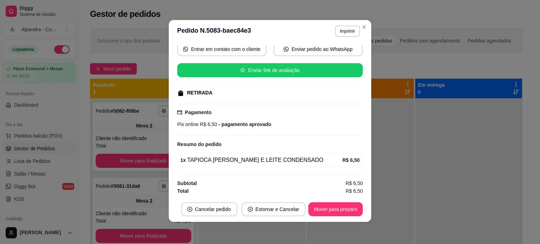
scroll to position [1, 0]
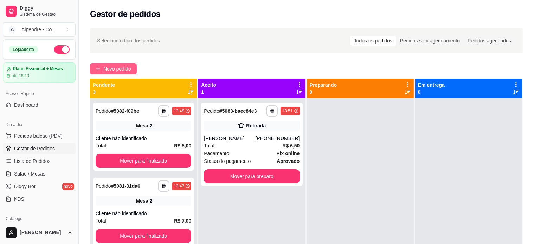
click at [114, 71] on span "Novo pedido" at bounding box center [117, 69] width 28 height 8
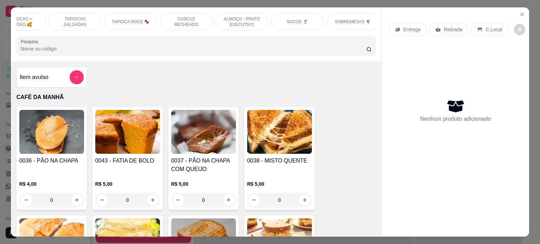
scroll to position [0, 136]
click at [349, 25] on div "SOBREMESAS 🍨" at bounding box center [351, 22] width 53 height 18
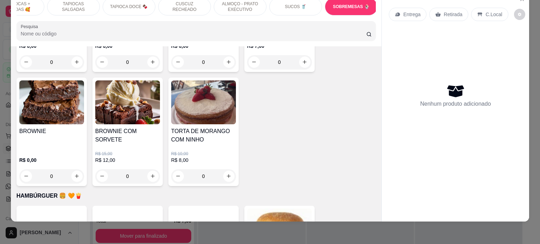
scroll to position [2213, 0]
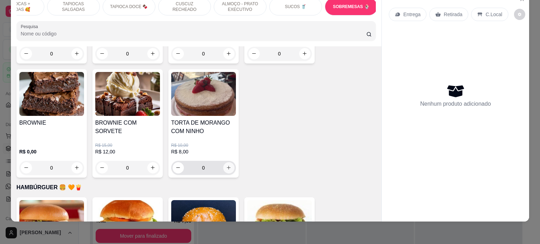
click at [228, 162] on button "increase-product-quantity" at bounding box center [228, 167] width 11 height 11
type input "1"
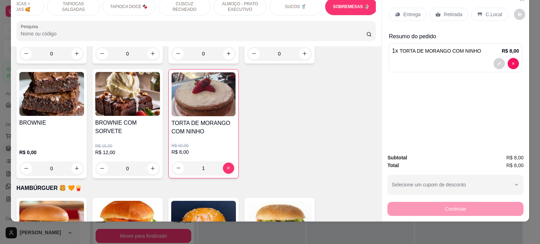
click at [408, 8] on div "Entrega" at bounding box center [408, 14] width 38 height 13
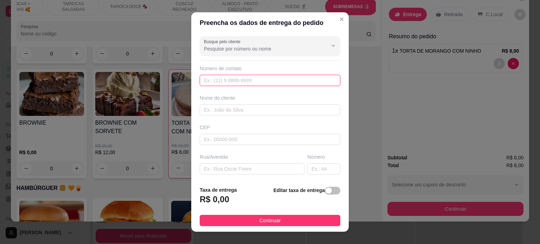
click at [218, 80] on input "text" at bounding box center [270, 80] width 141 height 11
type input "[PHONE_NUMBER]"
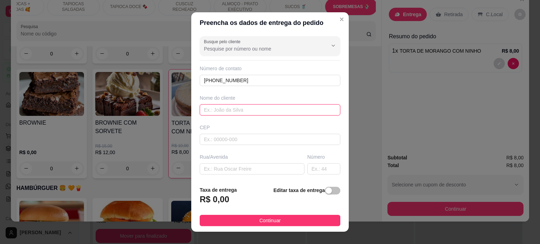
click at [246, 107] on input "text" at bounding box center [270, 109] width 141 height 11
type input "W"
click at [224, 108] on input "[PERSON_NAME]" at bounding box center [270, 109] width 141 height 11
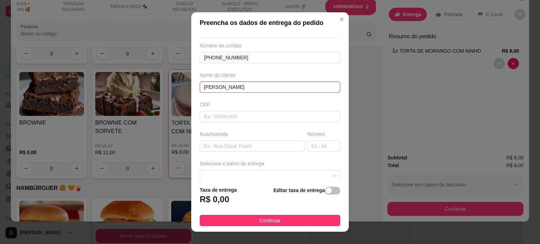
scroll to position [35, 0]
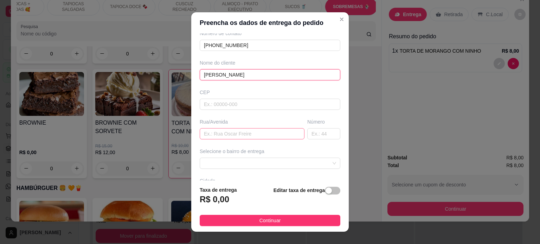
type input "[PERSON_NAME]"
click at [218, 132] on input "text" at bounding box center [252, 133] width 105 height 11
click at [224, 104] on input "text" at bounding box center [270, 104] width 141 height 11
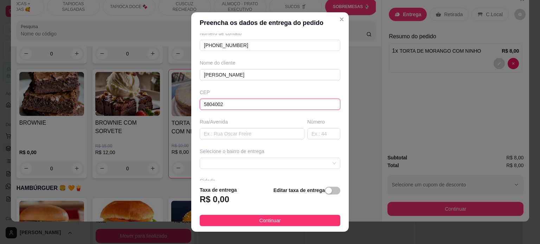
type input "58040022"
type input "[GEOGRAPHIC_DATA][PERSON_NAME]"
type input "58040022"
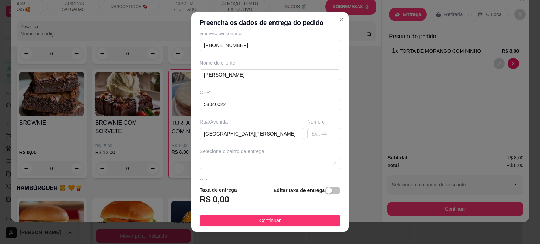
click at [234, 96] on div "CEP 58040022" at bounding box center [270, 99] width 145 height 21
drag, startPoint x: 241, startPoint y: 92, endPoint x: 242, endPoint y: 88, distance: 4.2
click at [241, 92] on div "CEP" at bounding box center [270, 92] width 141 height 7
click at [241, 108] on input "58040022" at bounding box center [270, 104] width 141 height 11
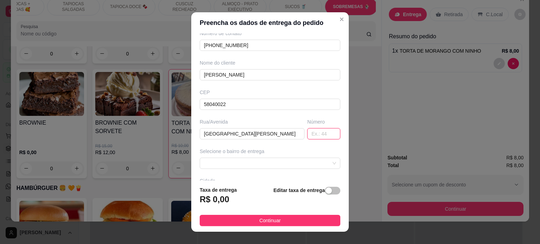
click at [309, 132] on input "text" at bounding box center [323, 133] width 33 height 11
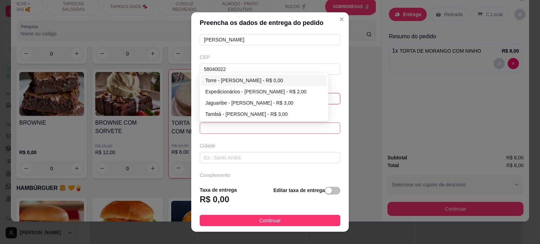
click at [308, 133] on div at bounding box center [270, 128] width 141 height 11
type input "3099"
click at [235, 77] on div "Torre - [PERSON_NAME] - R$ 0,00" at bounding box center [263, 81] width 117 height 8
type input "[PERSON_NAME]"
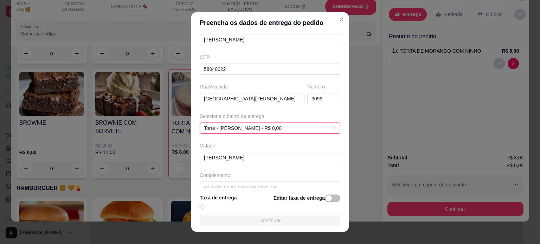
click at [243, 144] on div "Cidade" at bounding box center [270, 145] width 141 height 7
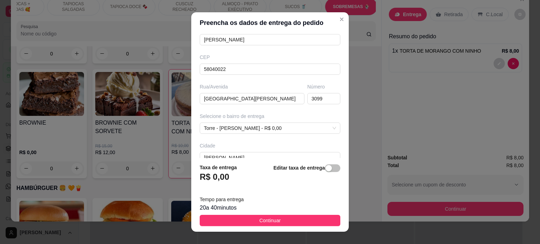
scroll to position [111, 0]
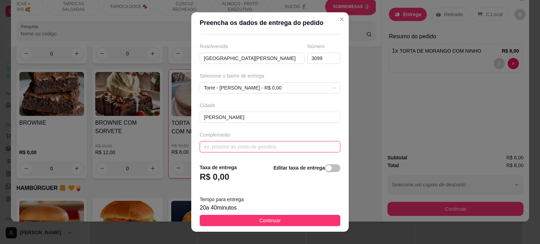
click at [249, 147] on input "text" at bounding box center [270, 146] width 141 height 11
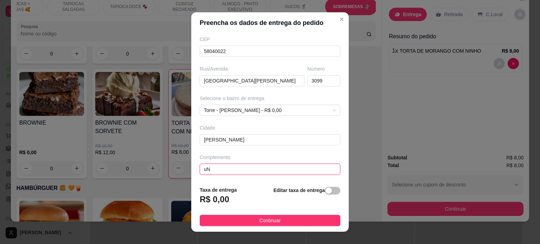
type input "u"
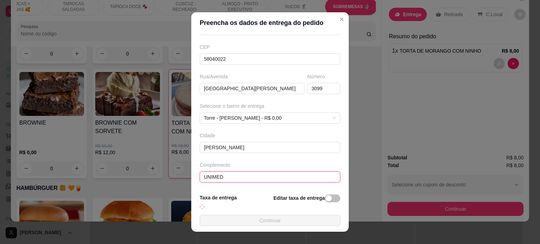
scroll to position [111, 0]
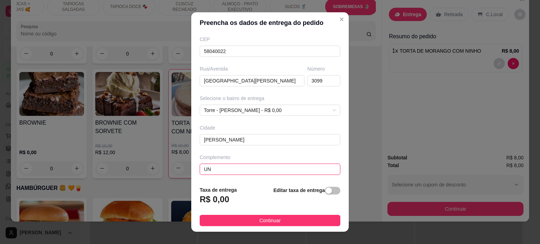
type input "U"
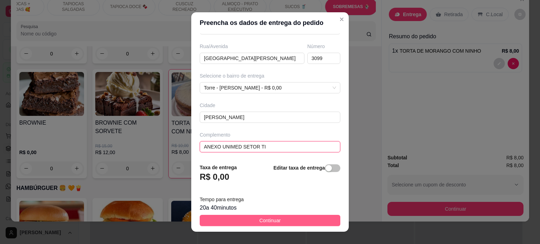
type input "ANEXO UNIMED SETOR TI"
click at [281, 220] on button "Continuar" at bounding box center [270, 220] width 141 height 11
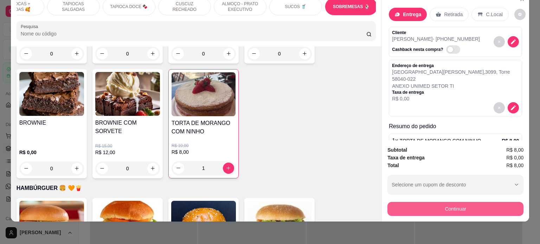
click at [460, 206] on button "Continuar" at bounding box center [455, 209] width 136 height 14
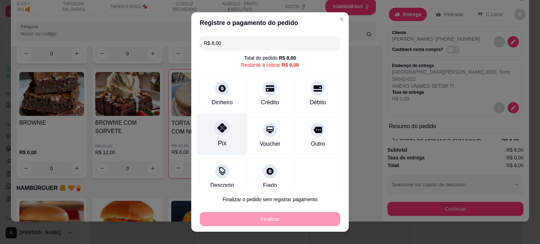
click at [229, 135] on div "Pix" at bounding box center [223, 134] width 50 height 41
type input "R$ 0,00"
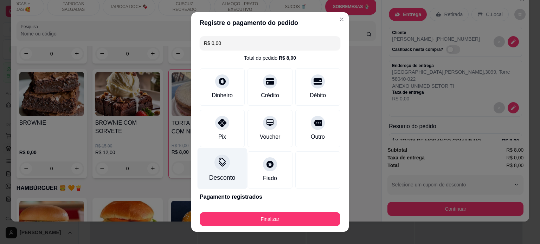
click at [225, 170] on div "Desconto" at bounding box center [223, 168] width 50 height 41
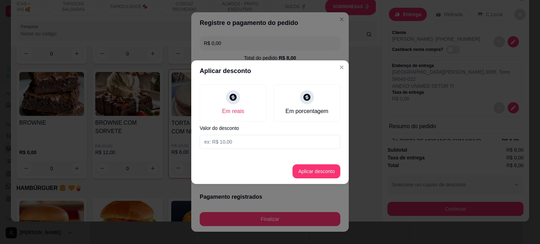
click at [241, 139] on input at bounding box center [270, 142] width 141 height 14
type input "8,00"
click at [330, 174] on button "Aplicar desconto" at bounding box center [316, 171] width 46 height 14
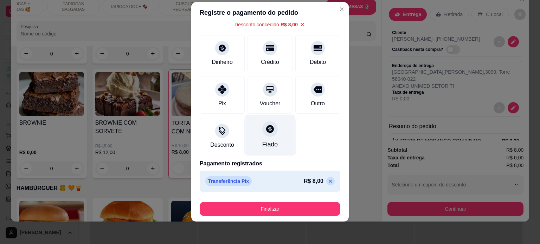
scroll to position [0, 0]
click at [328, 181] on icon at bounding box center [331, 182] width 6 height 6
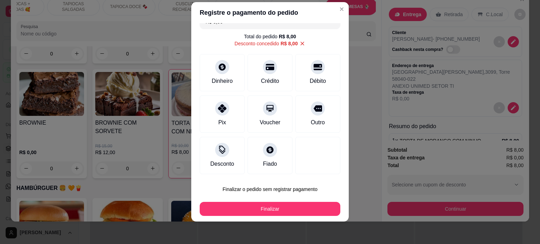
type input "R$ 0,00"
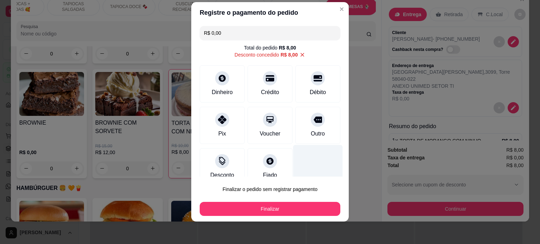
scroll to position [11, 0]
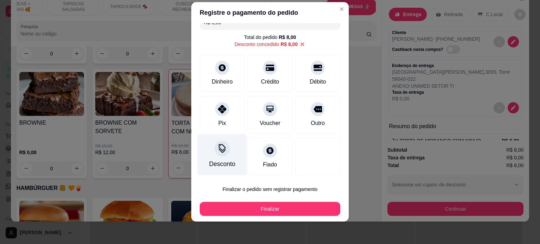
click at [219, 151] on icon at bounding box center [222, 148] width 9 height 9
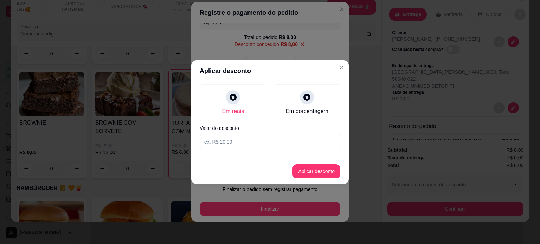
click at [230, 144] on input at bounding box center [270, 142] width 141 height 14
type input "8,00"
click at [310, 171] on button "Aplicar desconto" at bounding box center [316, 171] width 46 height 14
type input "8,00"
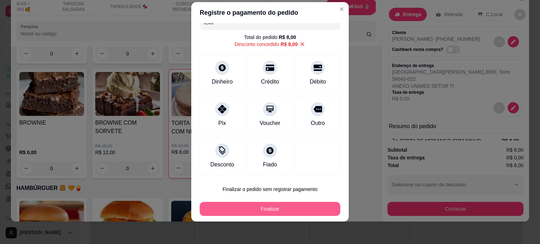
click at [284, 206] on button "Finalizar" at bounding box center [270, 209] width 141 height 14
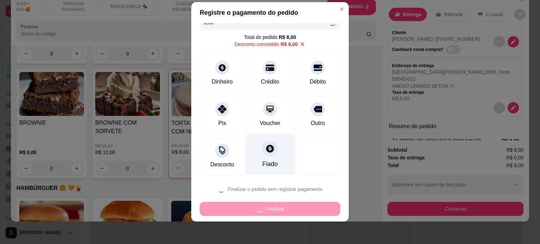
type input "0"
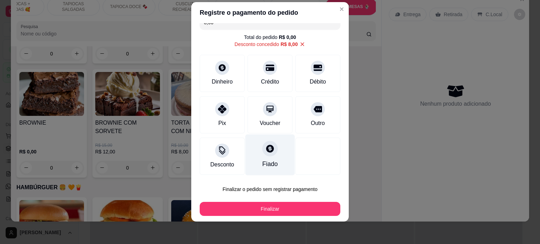
type input "-R$ 8,00"
